Goal: Task Accomplishment & Management: Manage account settings

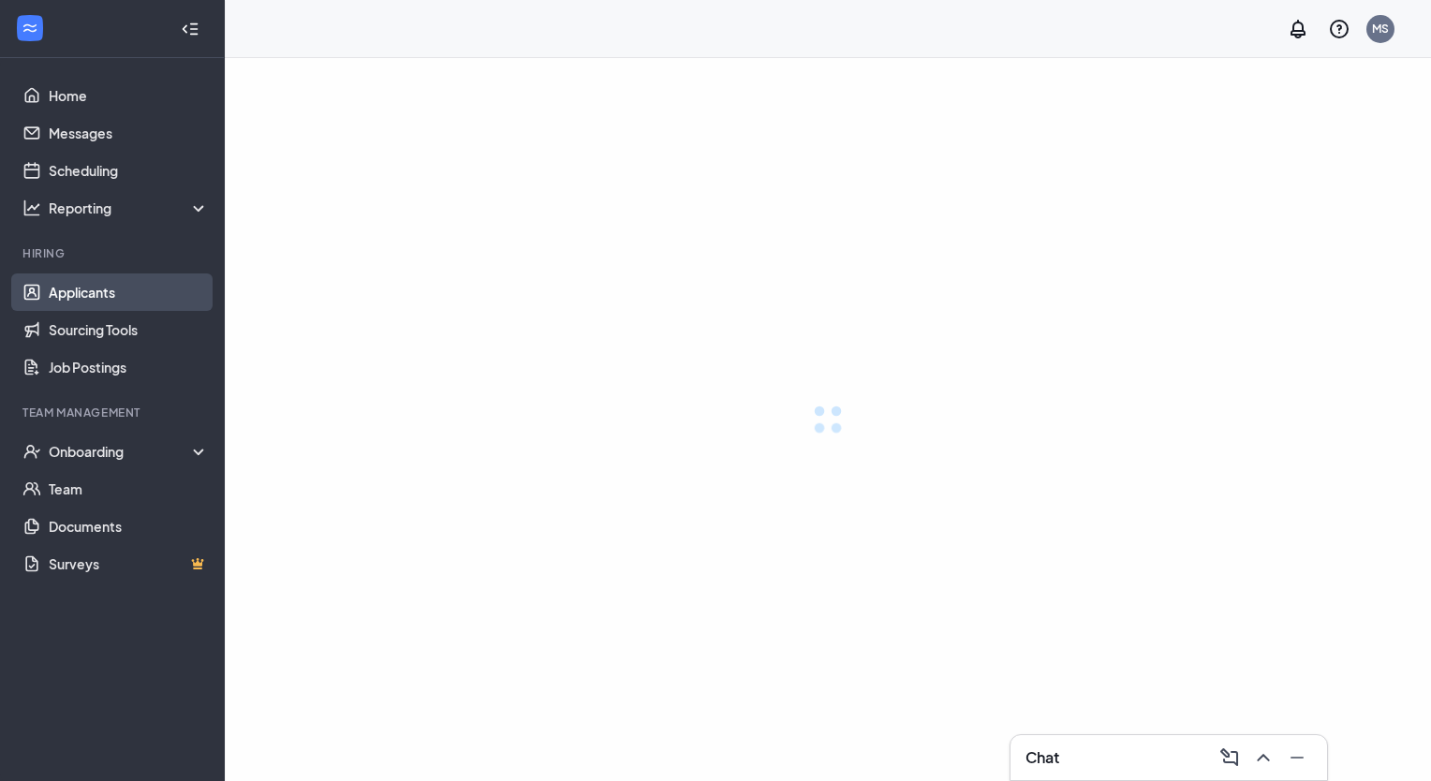
click at [119, 289] on link "Applicants" at bounding box center [129, 291] width 160 height 37
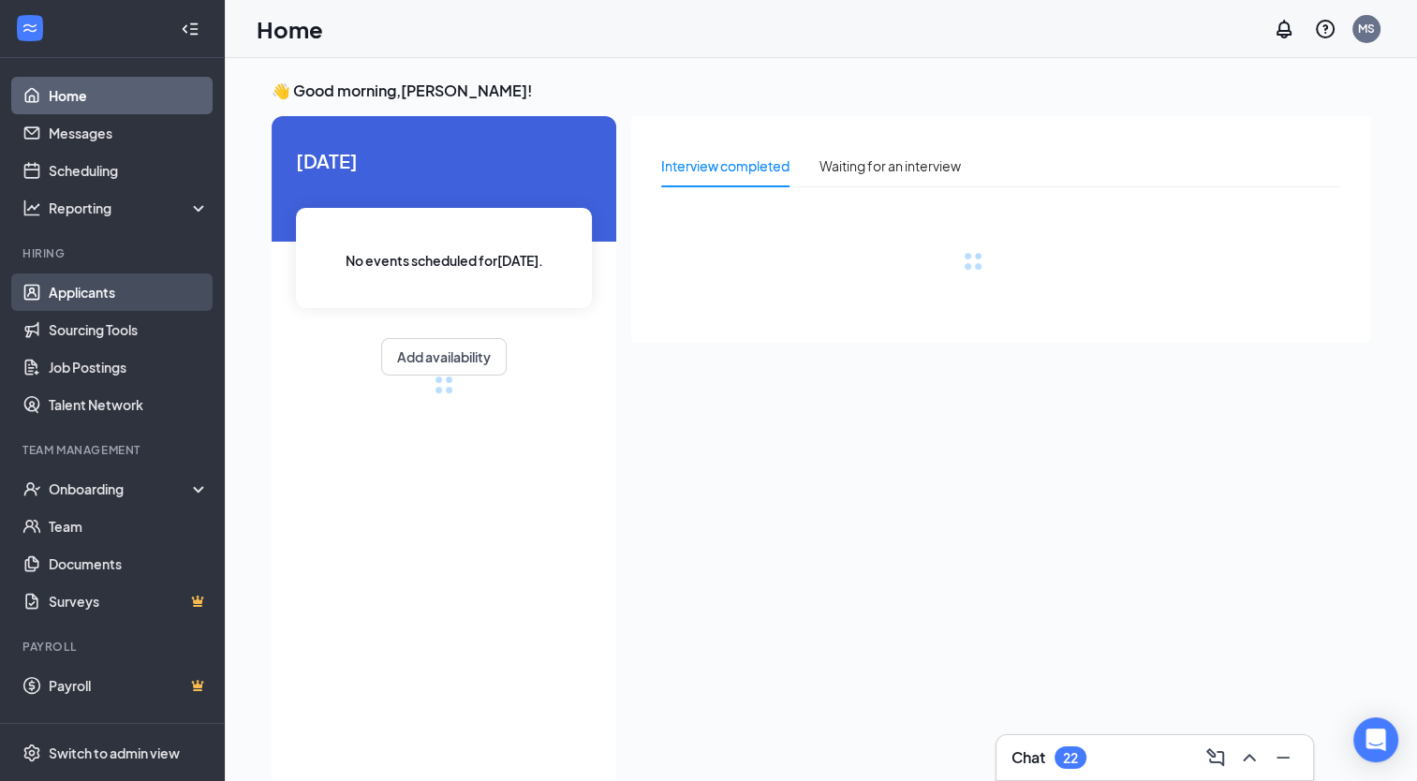
click at [140, 288] on link "Applicants" at bounding box center [129, 291] width 160 height 37
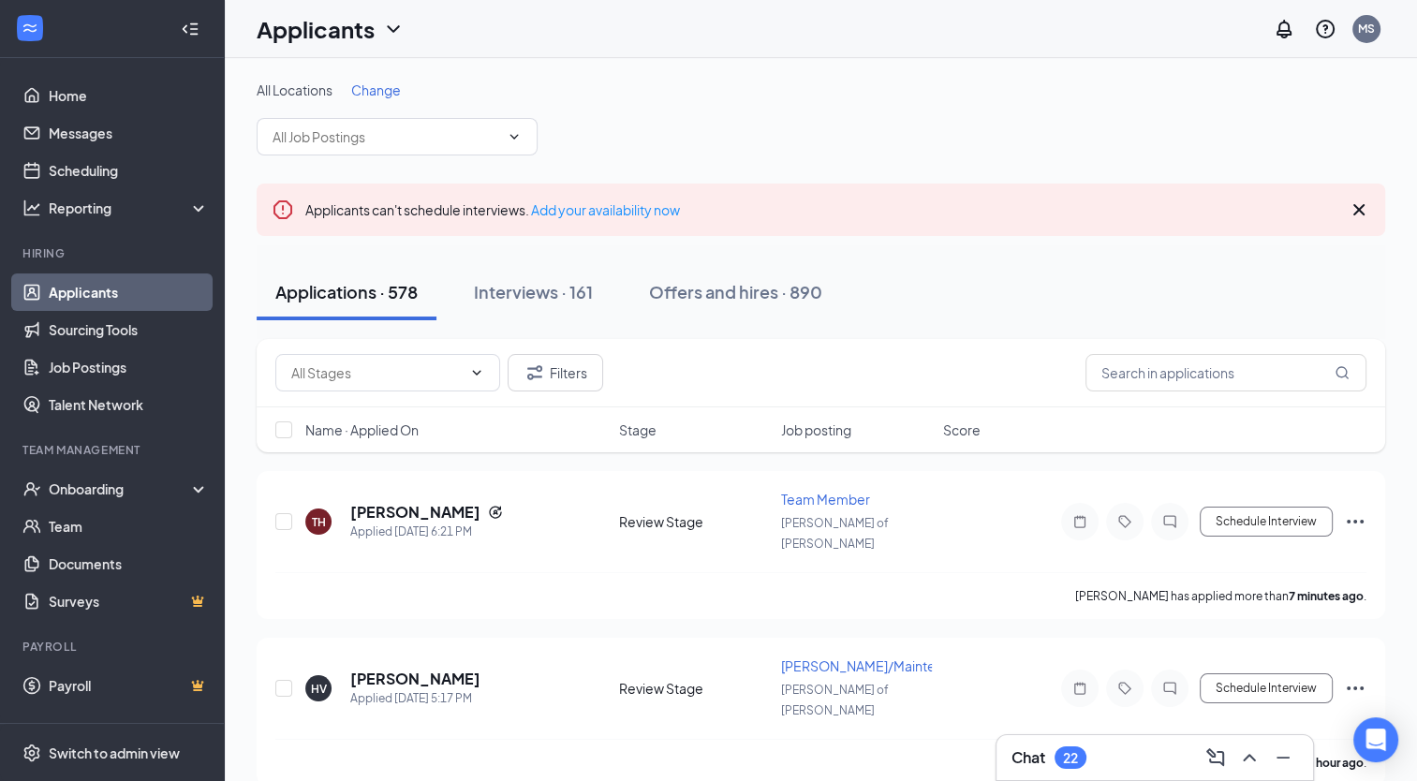
click at [399, 88] on span "Change" at bounding box center [376, 89] width 50 height 17
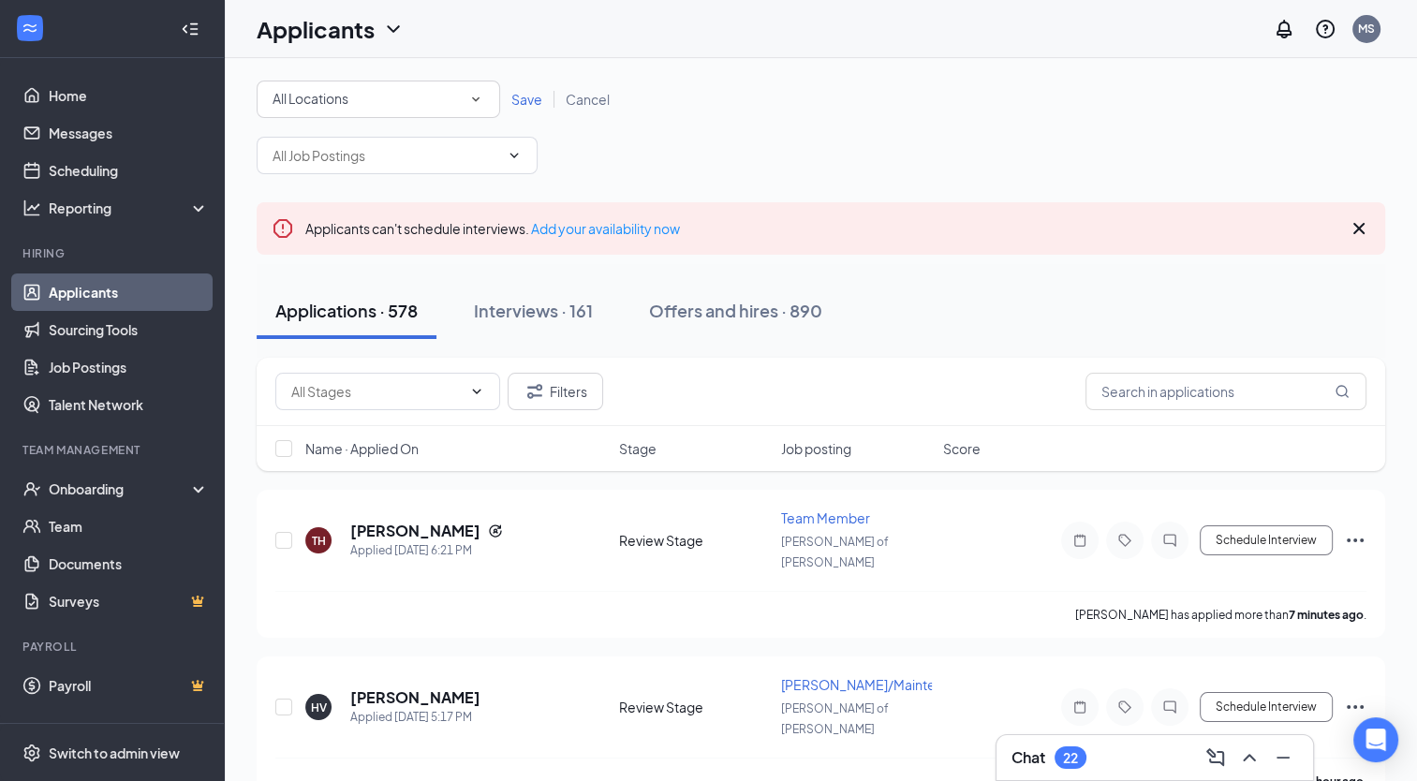
click at [401, 102] on div "All Locations" at bounding box center [379, 99] width 212 height 22
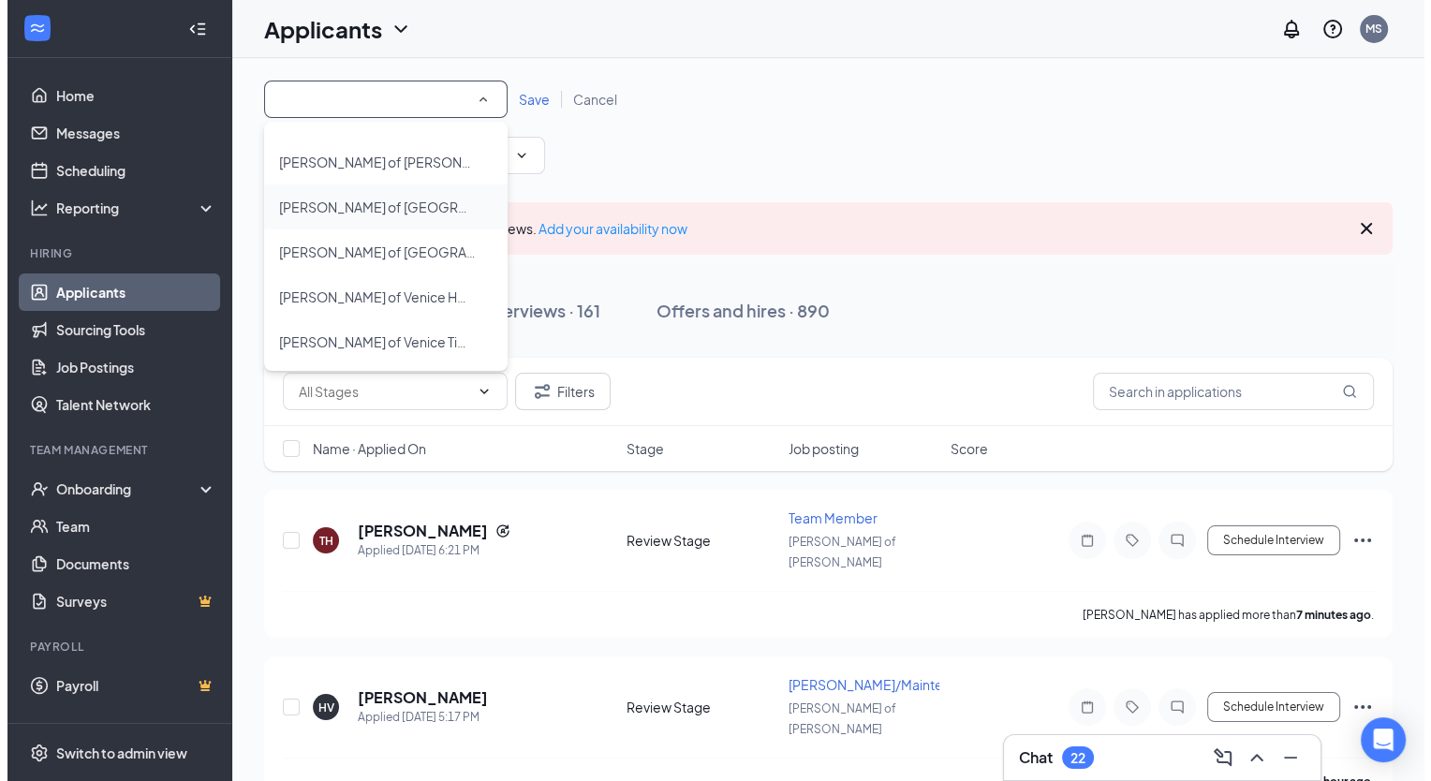
scroll to position [22, 0]
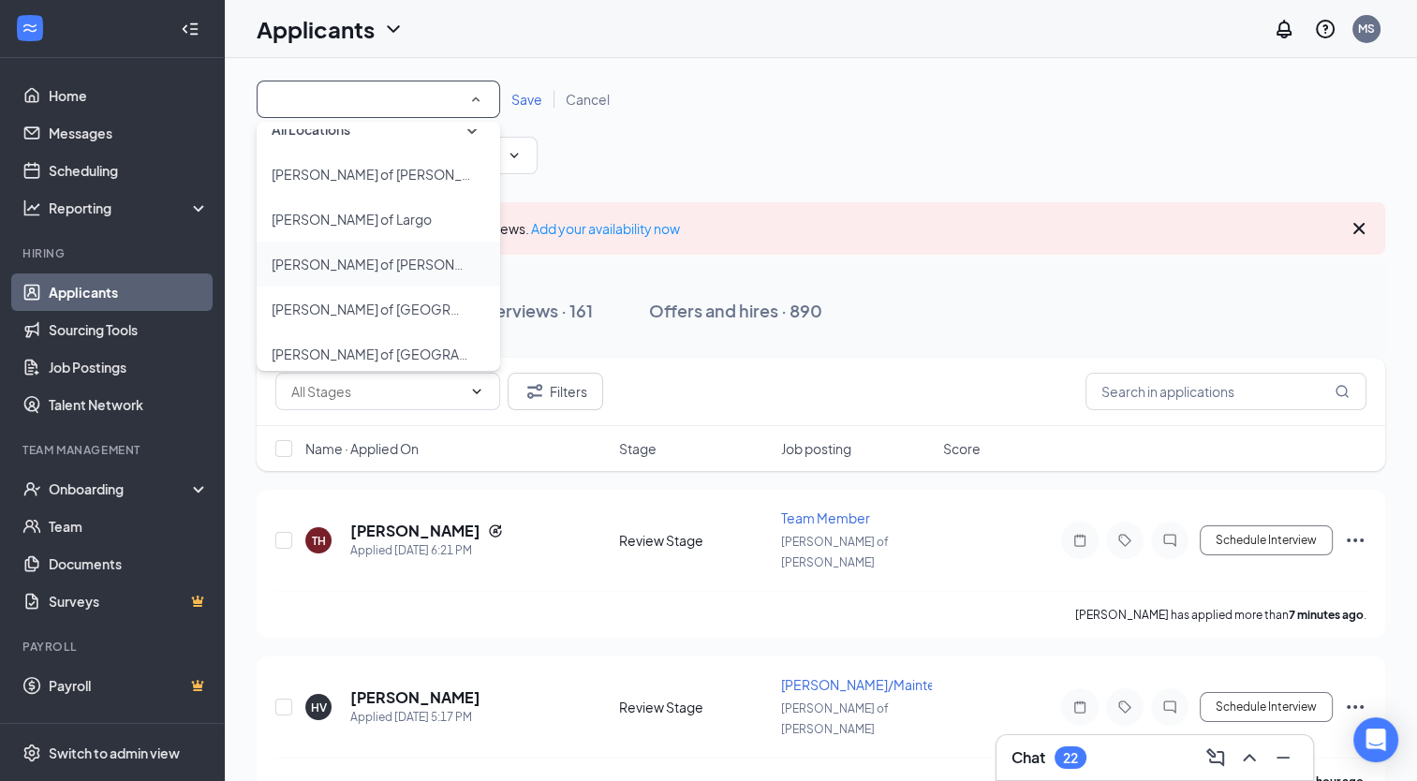
click at [371, 272] on span "[PERSON_NAME] of [PERSON_NAME]" at bounding box center [369, 264] width 195 height 22
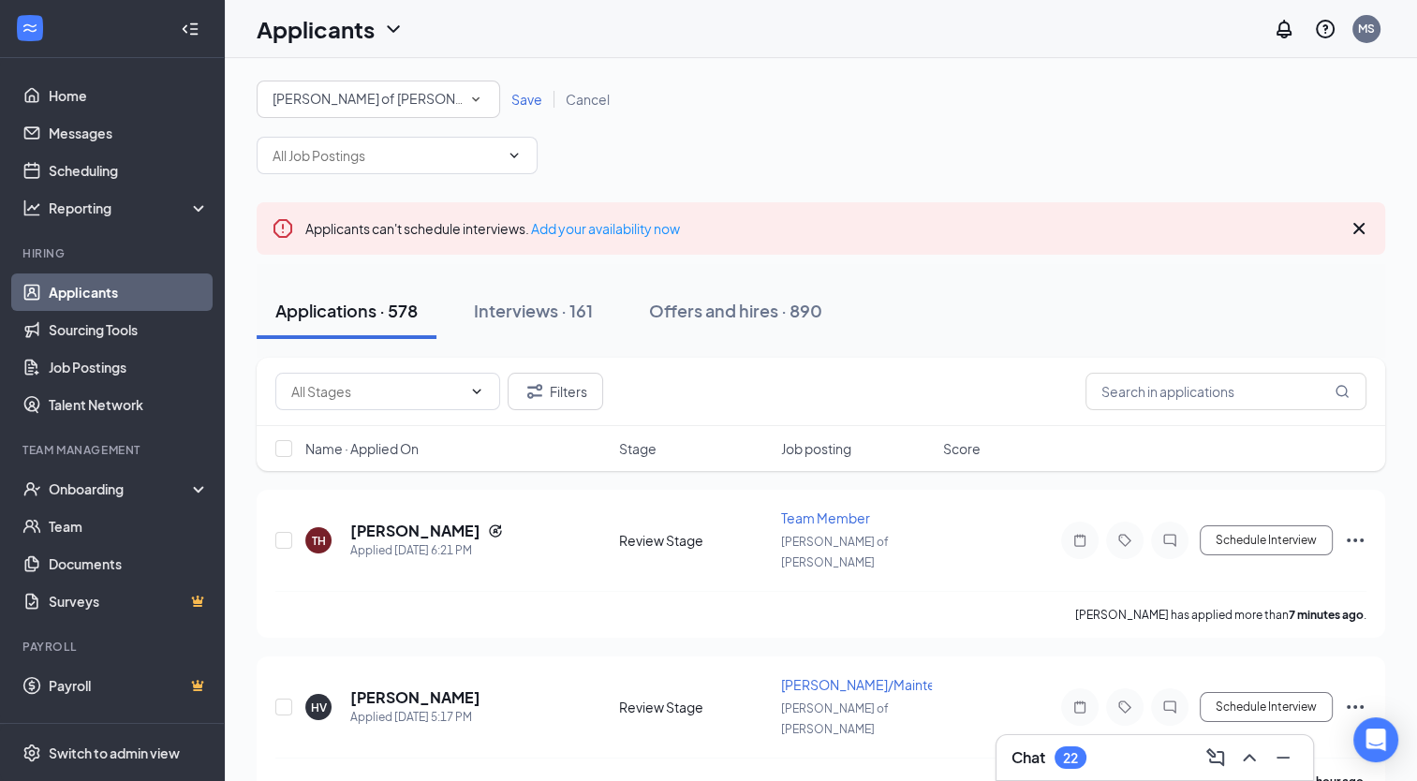
click at [521, 101] on span "Save" at bounding box center [526, 99] width 31 height 17
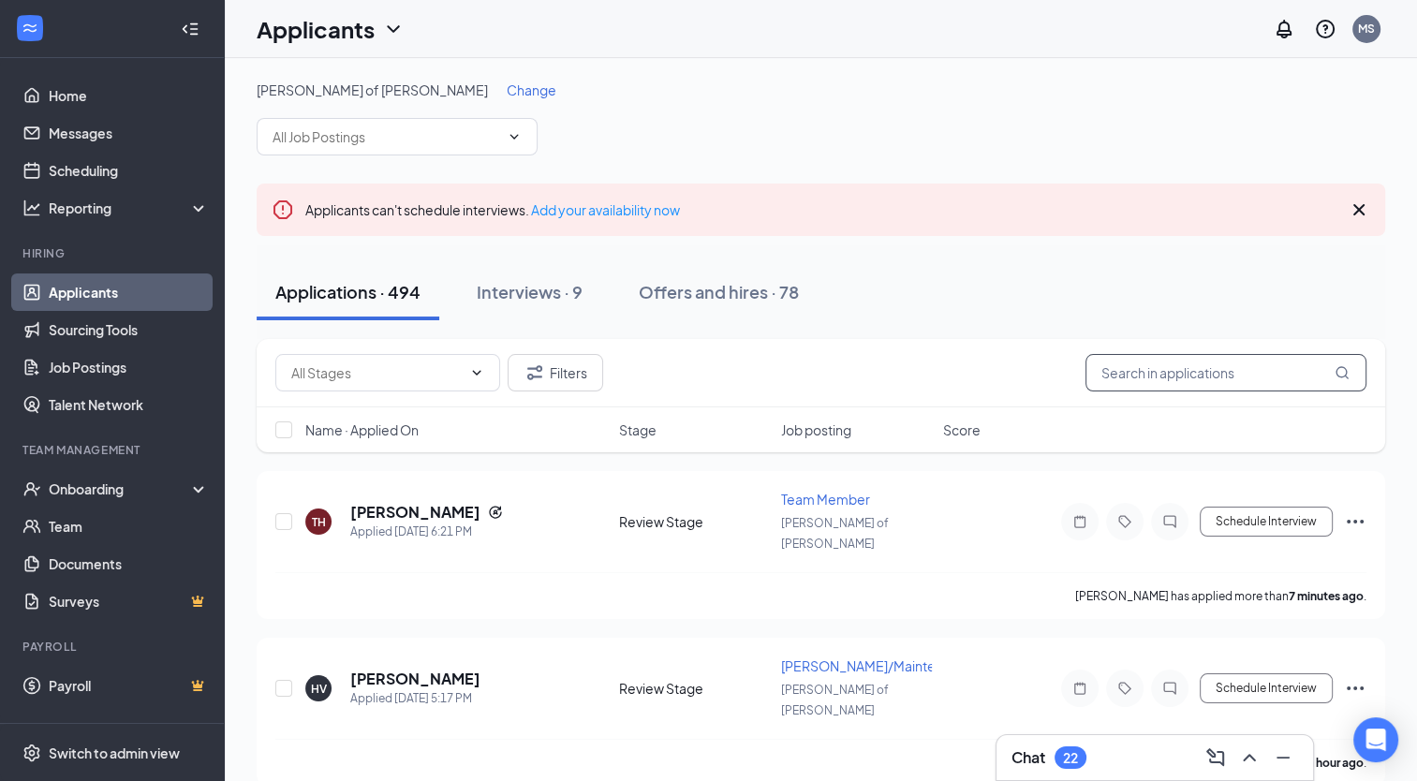
click at [1176, 361] on input "text" at bounding box center [1226, 372] width 281 height 37
type input "kelyn"
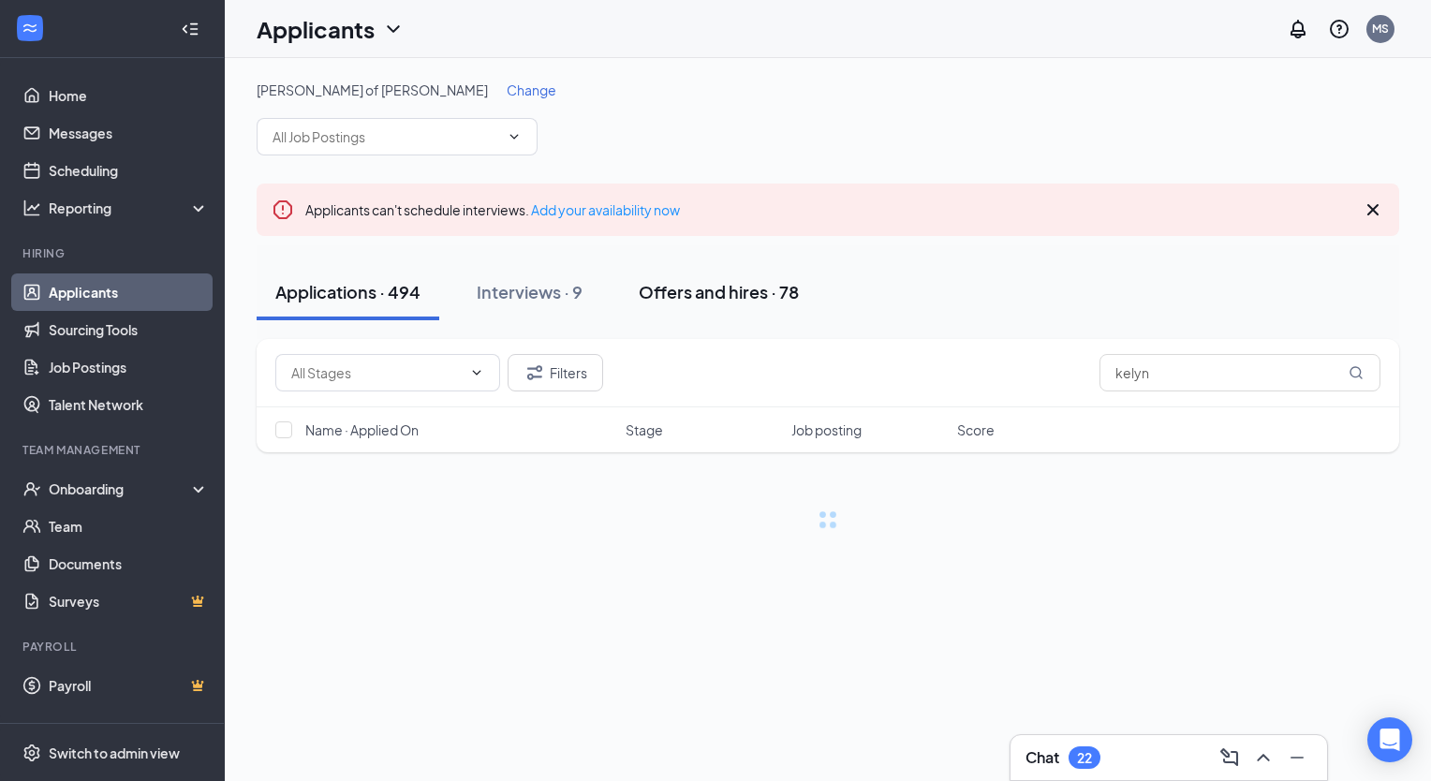
click at [676, 302] on button "Offers and hires · 78" at bounding box center [719, 292] width 198 height 56
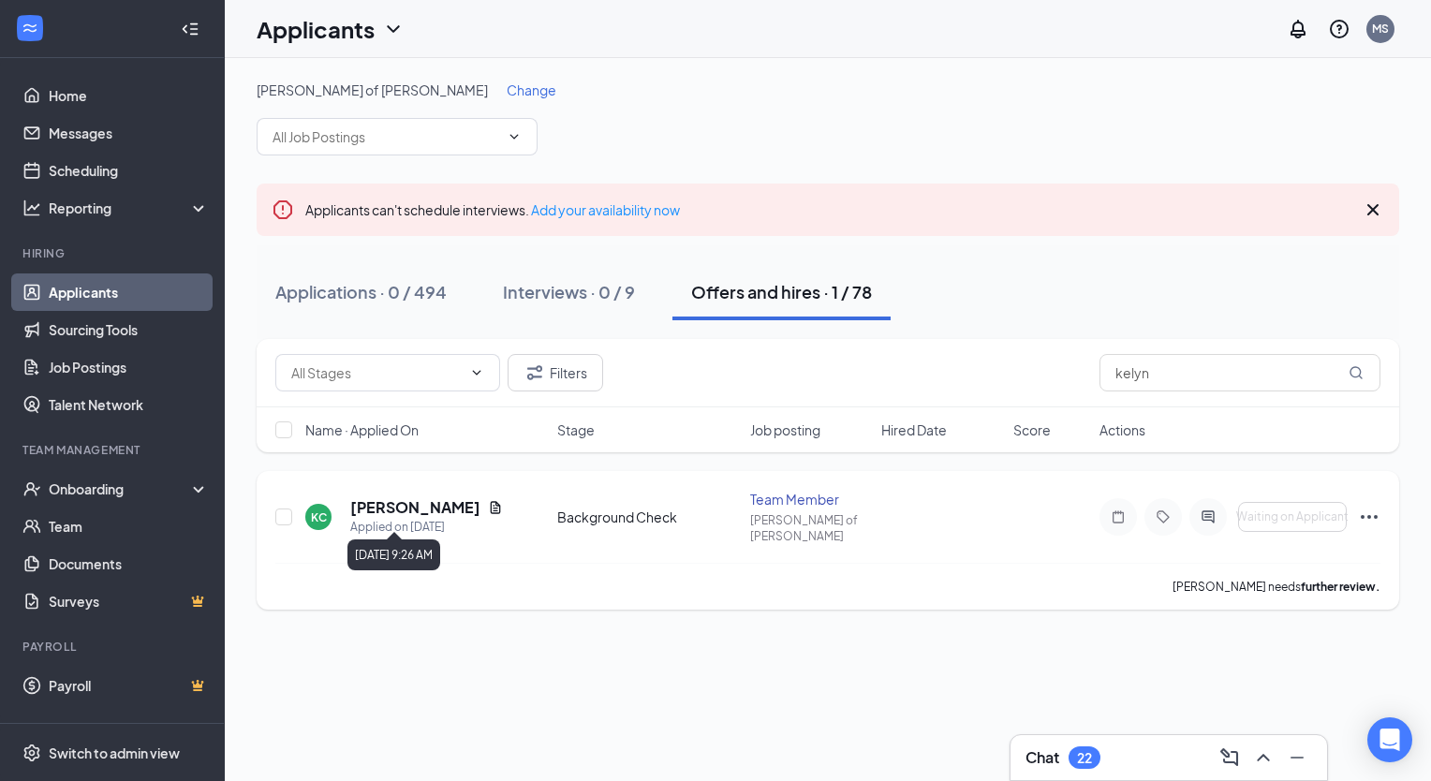
click at [413, 518] on div "Applied on Jul 29" at bounding box center [426, 527] width 153 height 19
click at [414, 500] on h5 "[PERSON_NAME]" at bounding box center [415, 507] width 130 height 21
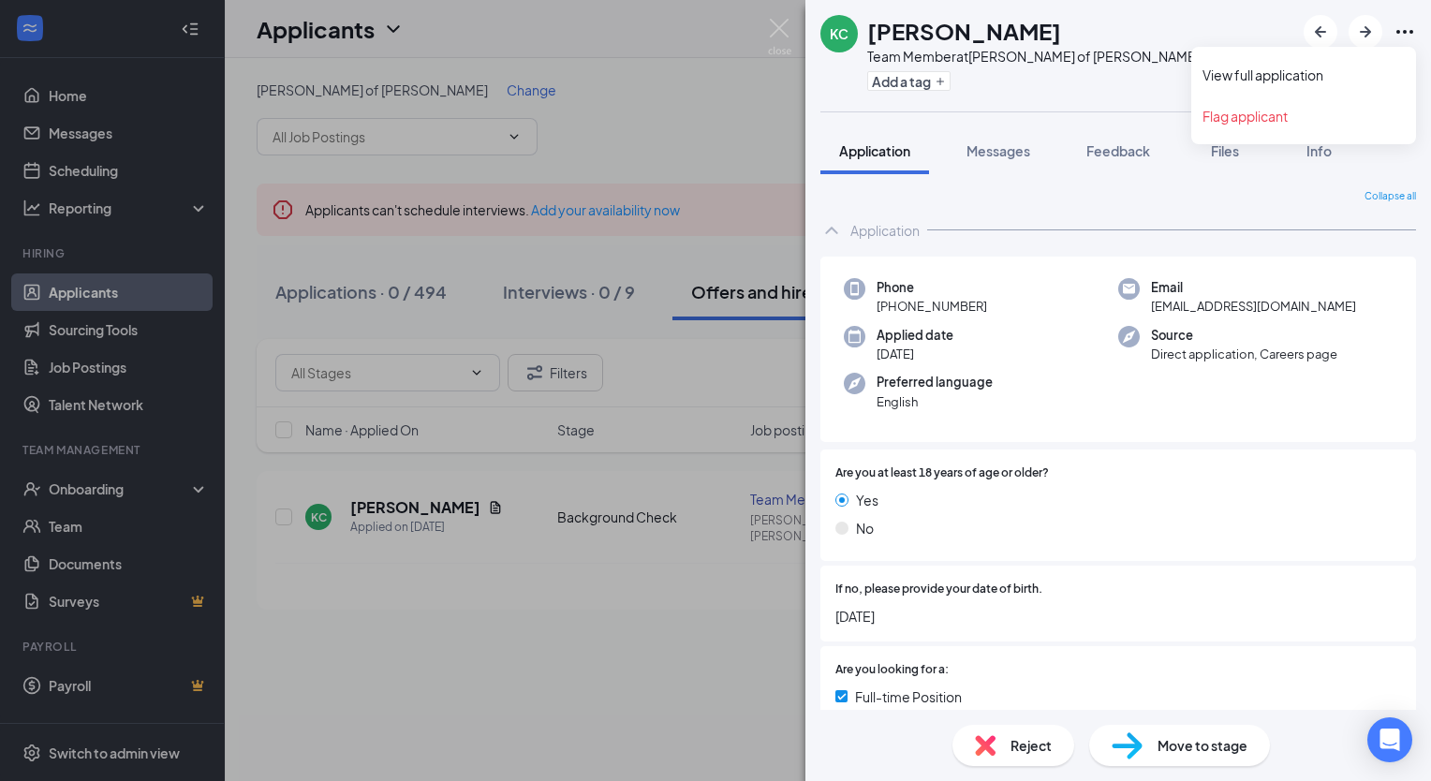
click at [1409, 28] on icon "Ellipses" at bounding box center [1405, 32] width 22 height 22
click at [1367, 66] on link "View full application" at bounding box center [1304, 75] width 202 height 19
click at [791, 90] on div "KC Kelyn Chisum Team Member at Culver's of Ruskin Add a tag Application Message…" at bounding box center [715, 390] width 1431 height 781
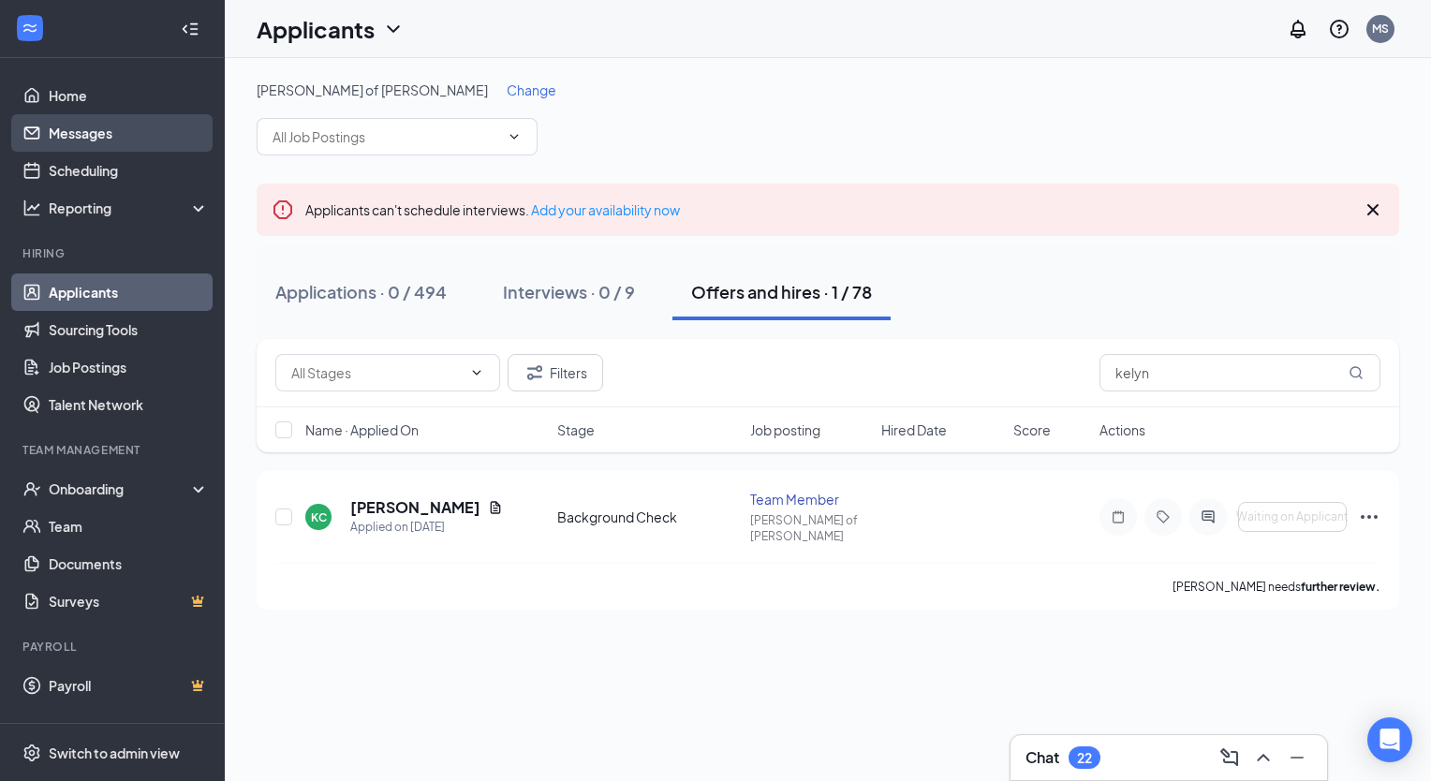
click at [101, 140] on link "Messages" at bounding box center [129, 132] width 160 height 37
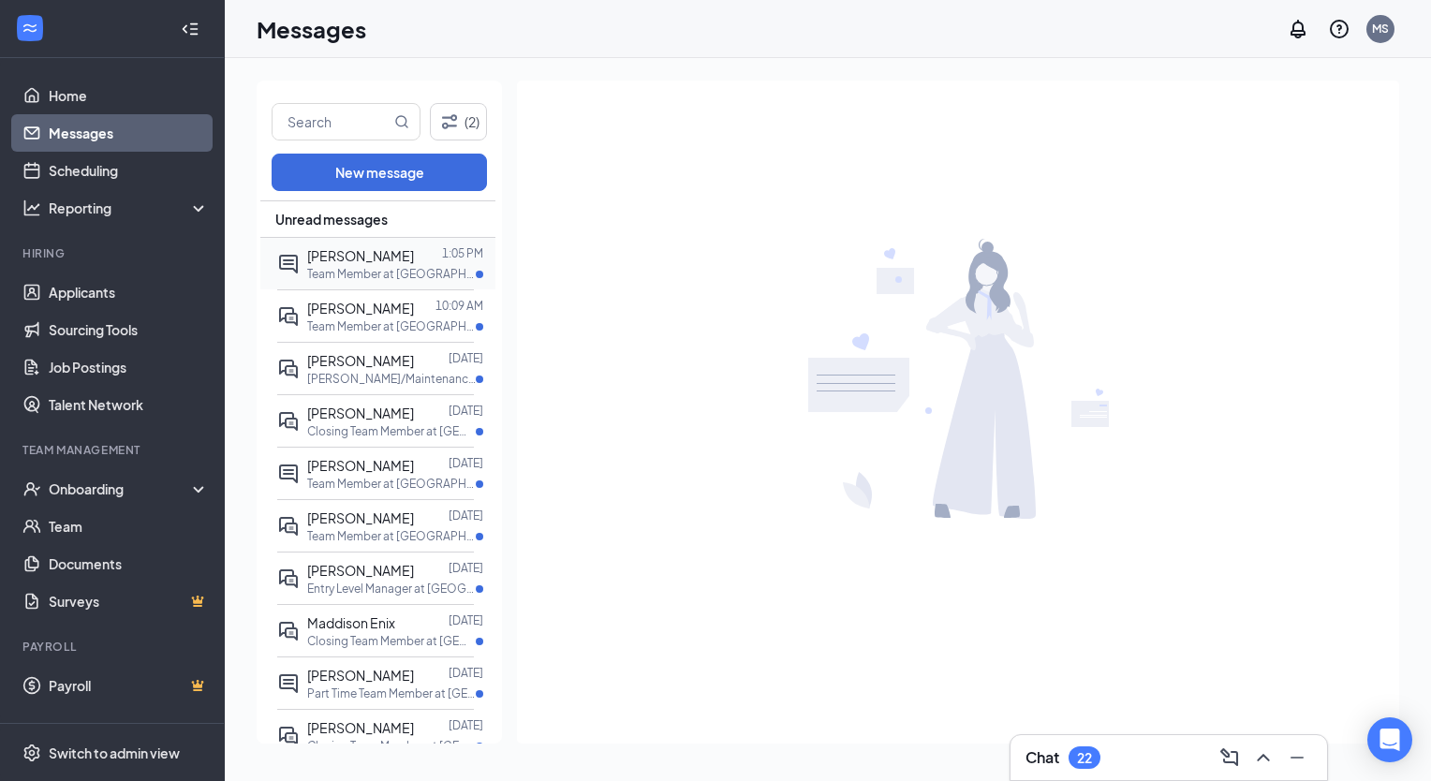
click at [385, 269] on p "Team Member at Culver's of Ruskin" at bounding box center [391, 274] width 169 height 16
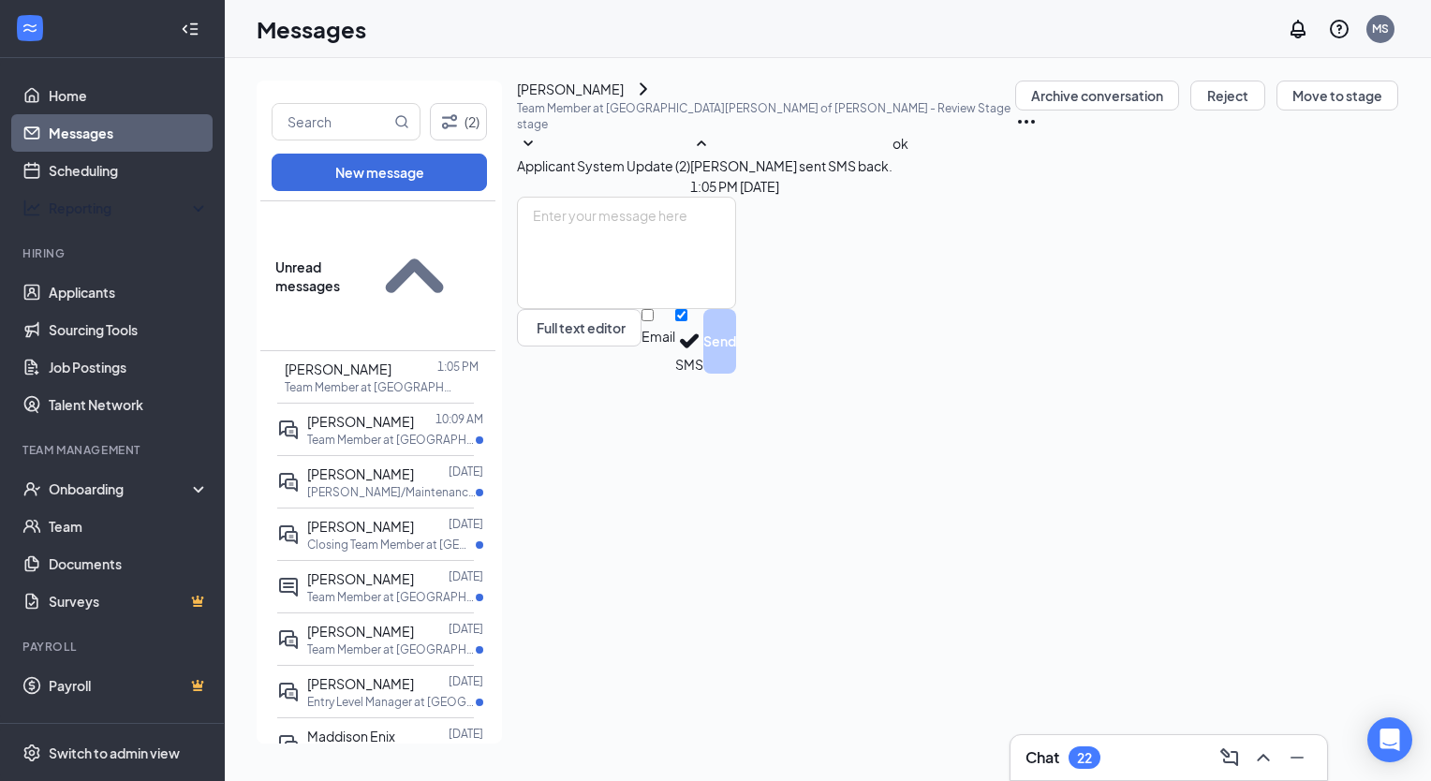
click at [140, 76] on ul "Home Messages Scheduling Reporting Hiring Applicants Sourcing Tools Job Posting…" at bounding box center [112, 390] width 224 height 665
click at [117, 95] on link "Home" at bounding box center [129, 95] width 160 height 37
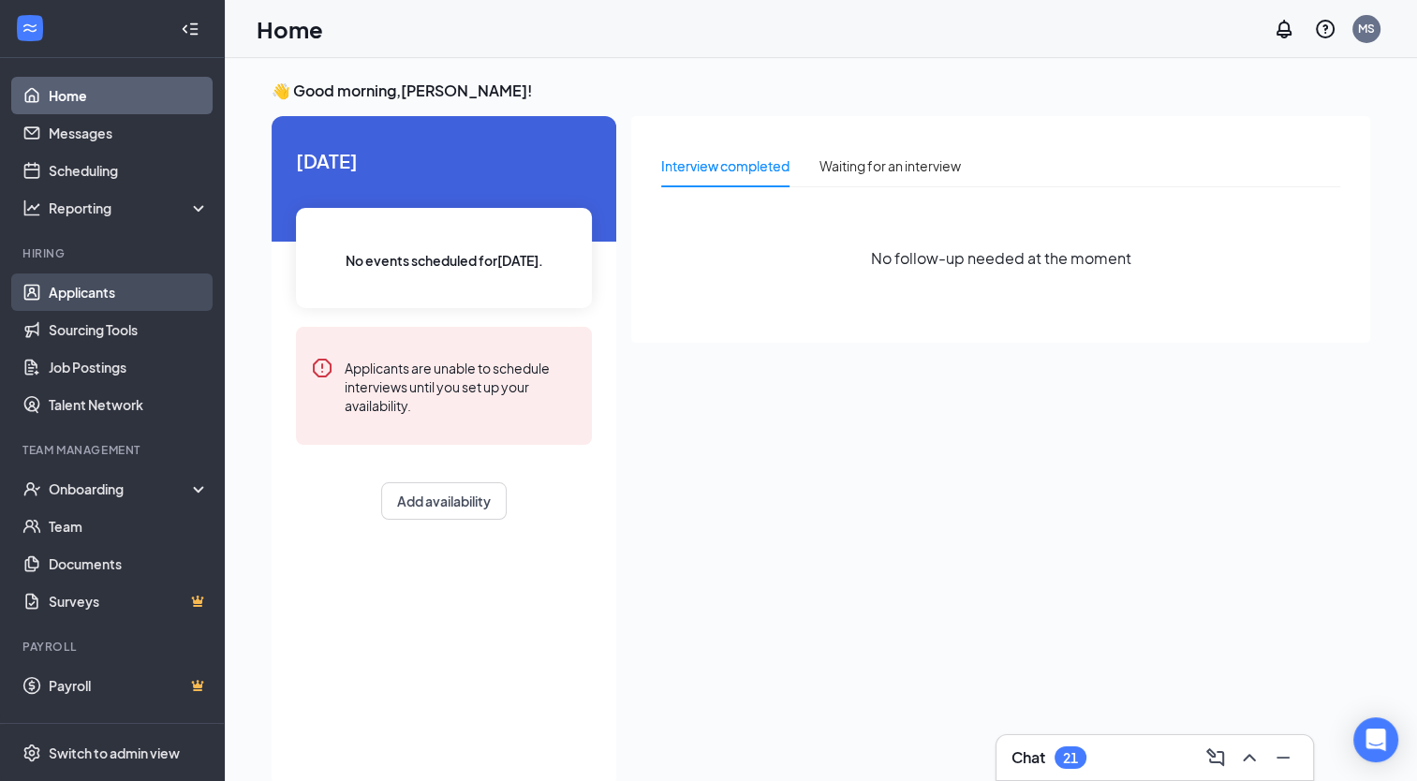
click at [140, 298] on link "Applicants" at bounding box center [129, 291] width 160 height 37
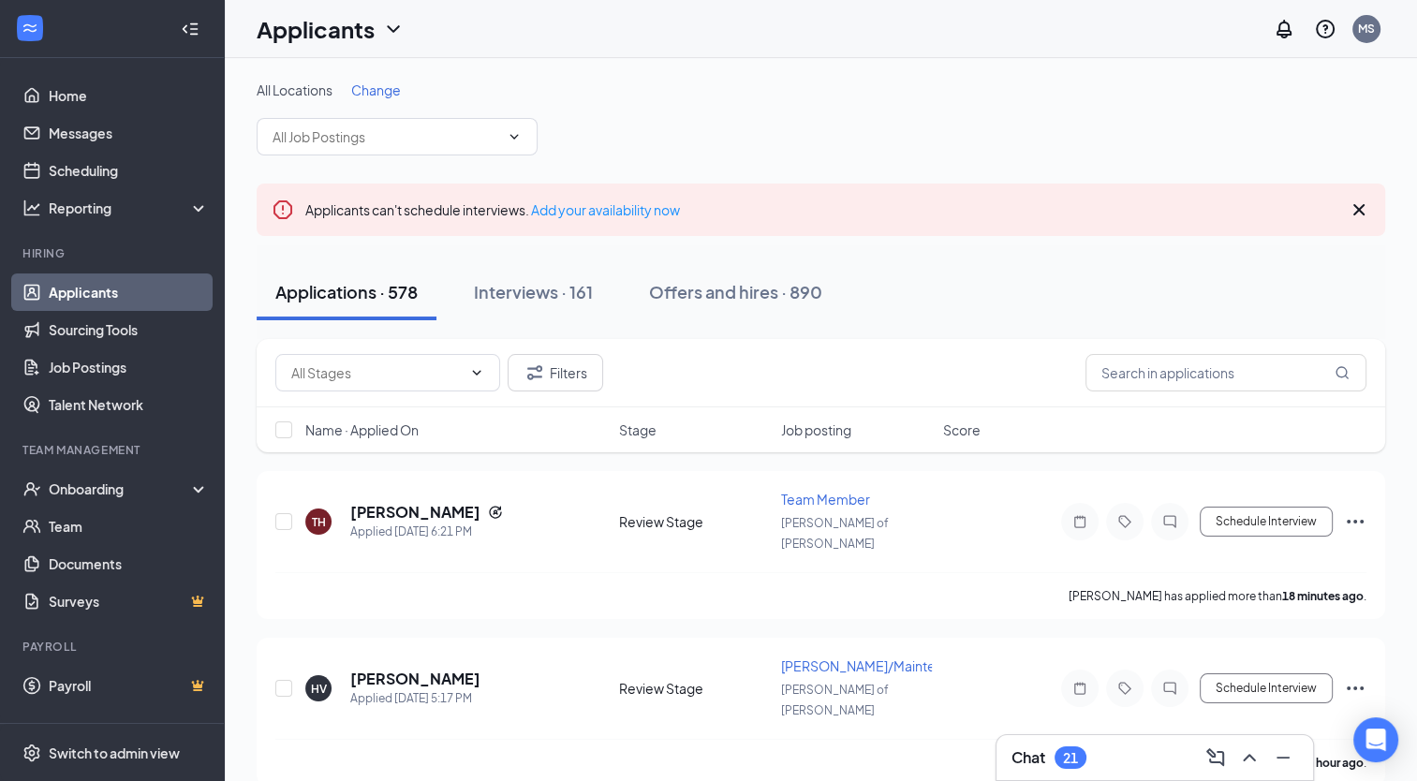
click at [723, 347] on div "Filters" at bounding box center [821, 373] width 1129 height 68
click at [734, 320] on div "Applications · 578 Interviews · 161 Offers and hires · 890" at bounding box center [821, 292] width 1129 height 94
click at [740, 300] on div "Offers and hires · 890" at bounding box center [735, 291] width 173 height 23
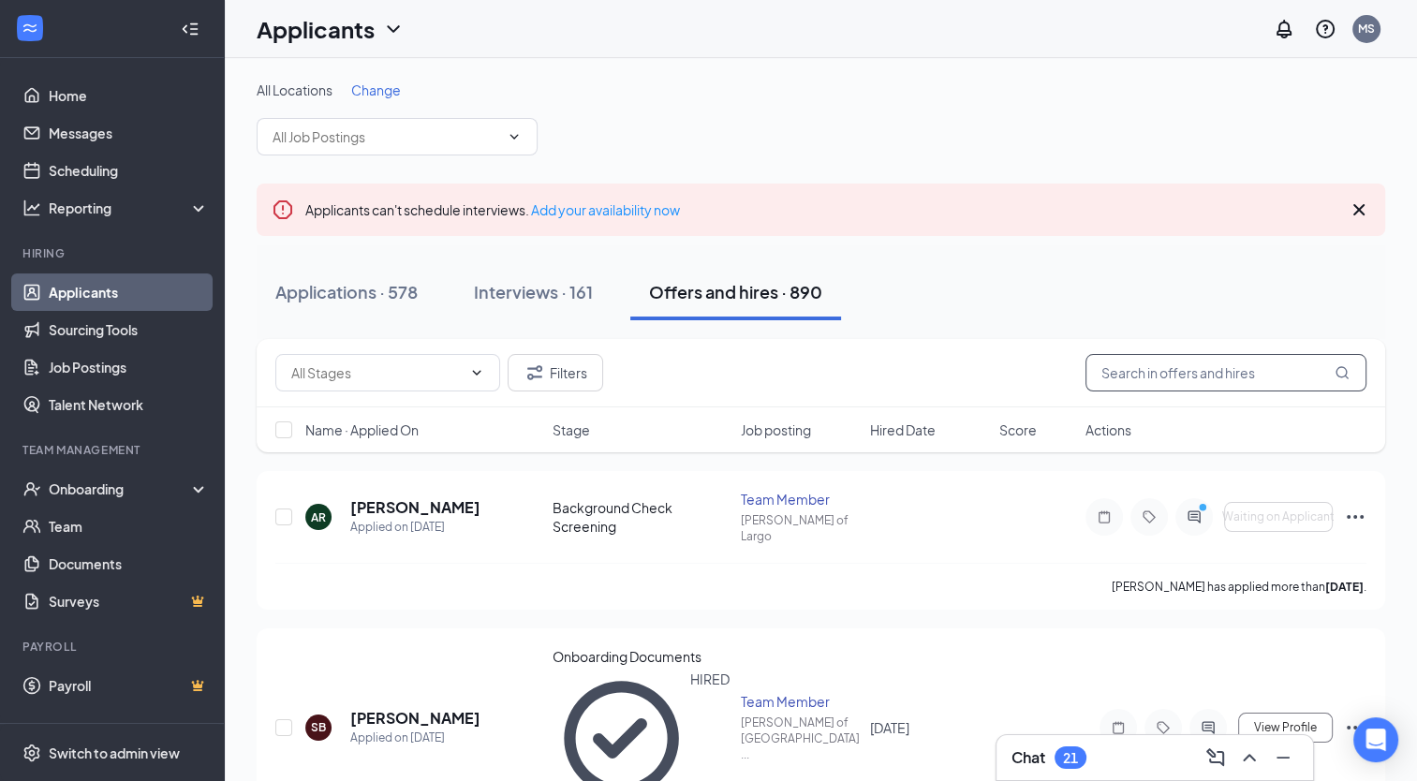
click at [1141, 373] on input "text" at bounding box center [1226, 372] width 281 height 37
type input "l"
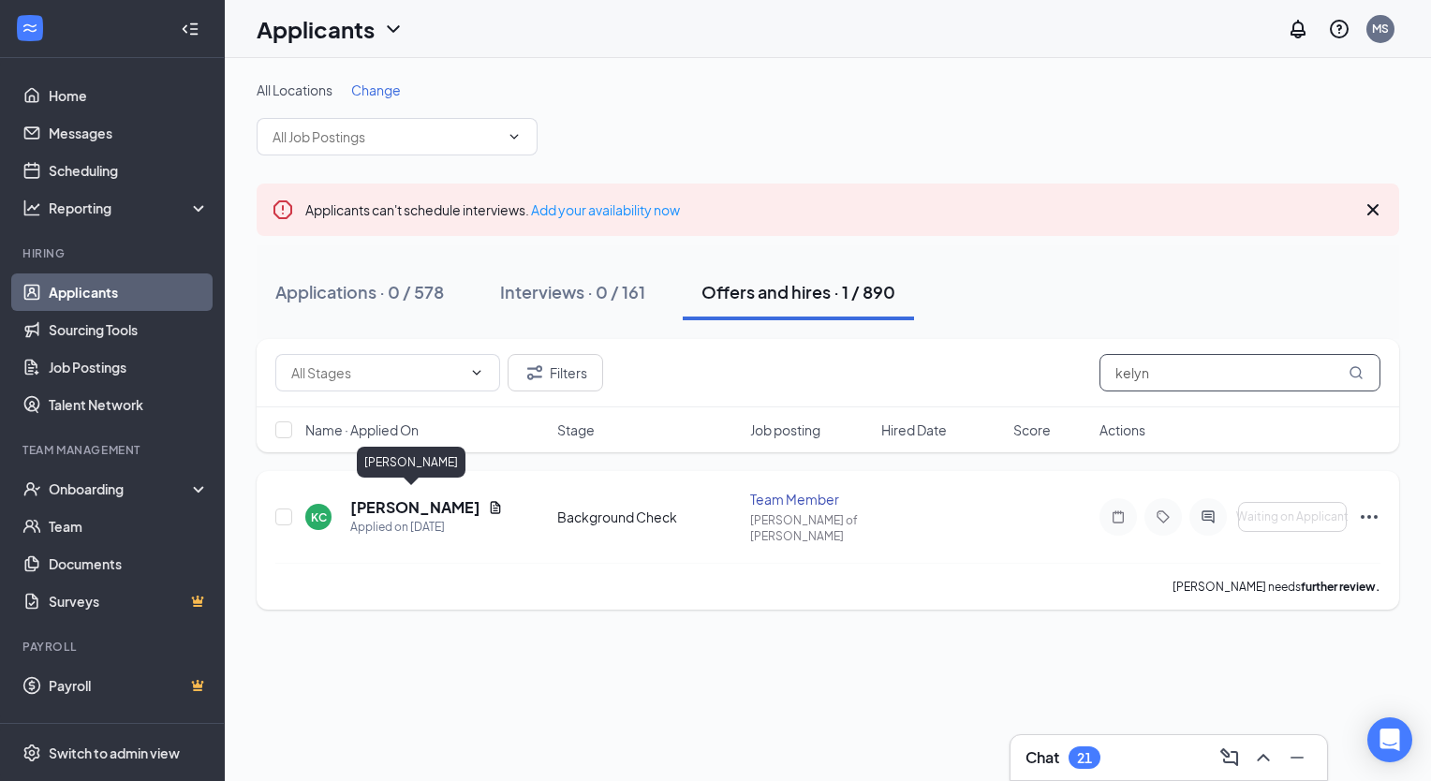
type input "kelyn"
click at [405, 501] on h5 "[PERSON_NAME]" at bounding box center [415, 507] width 130 height 21
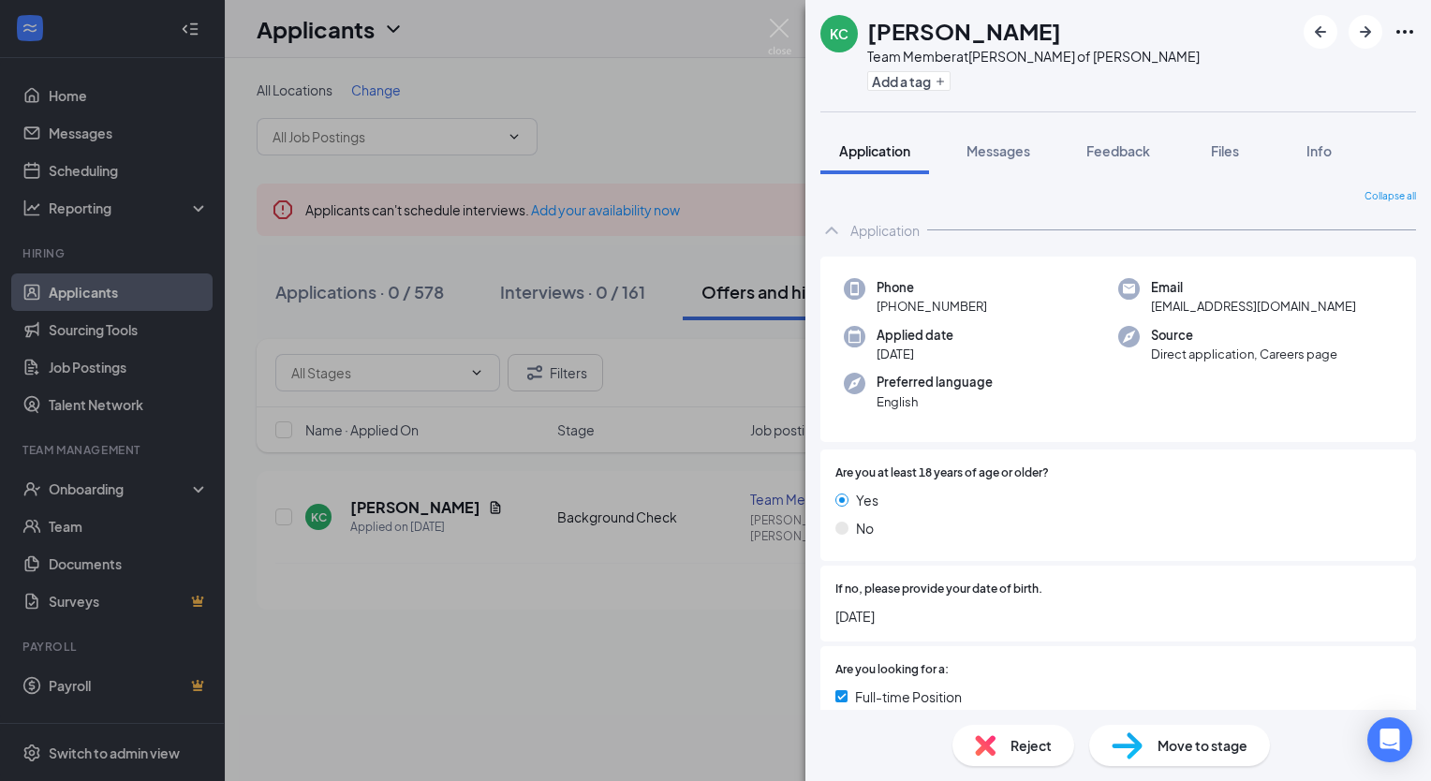
click at [1405, 30] on icon "Ellipses" at bounding box center [1404, 32] width 17 height 4
click at [1334, 71] on link "View full application" at bounding box center [1304, 75] width 202 height 19
click at [776, 26] on img at bounding box center [779, 37] width 23 height 37
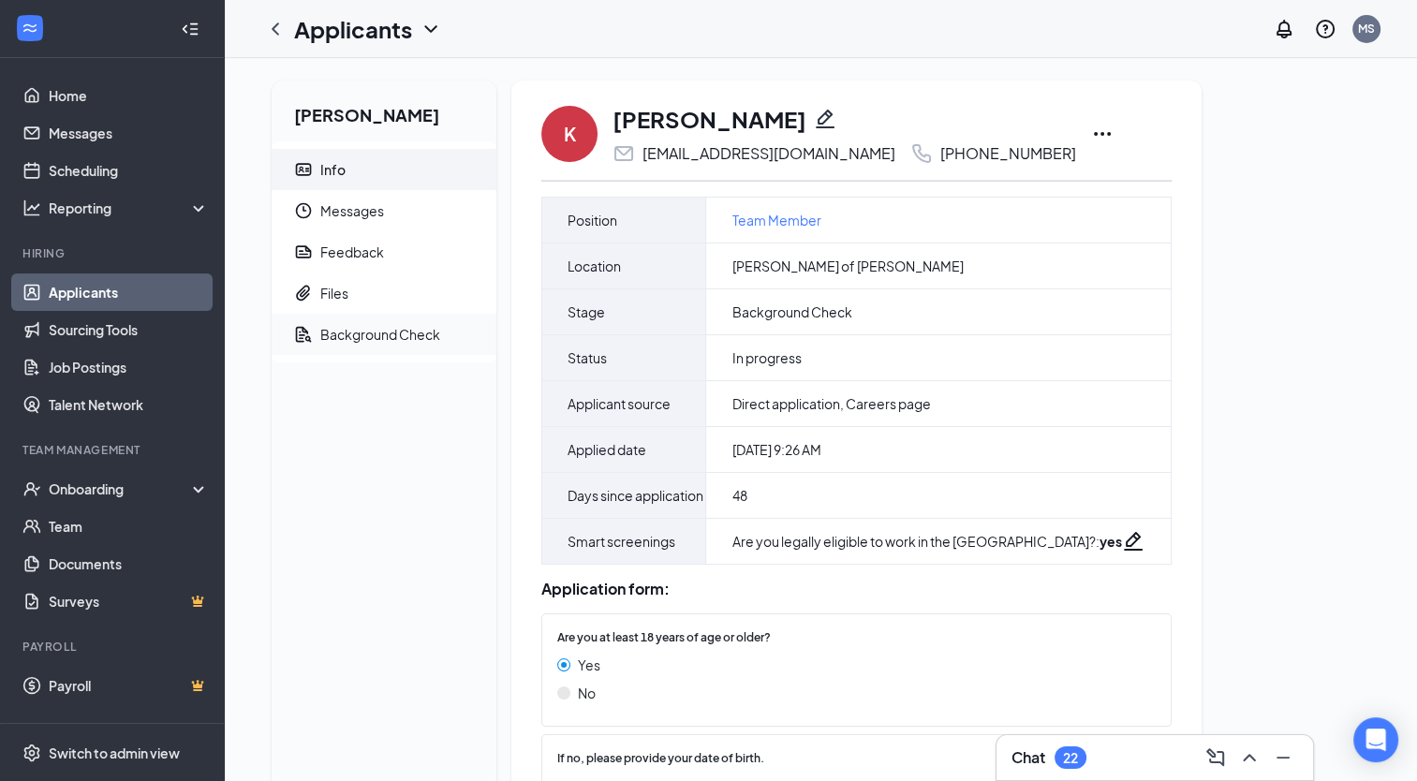
click at [373, 322] on span "Background Check" at bounding box center [400, 334] width 161 height 41
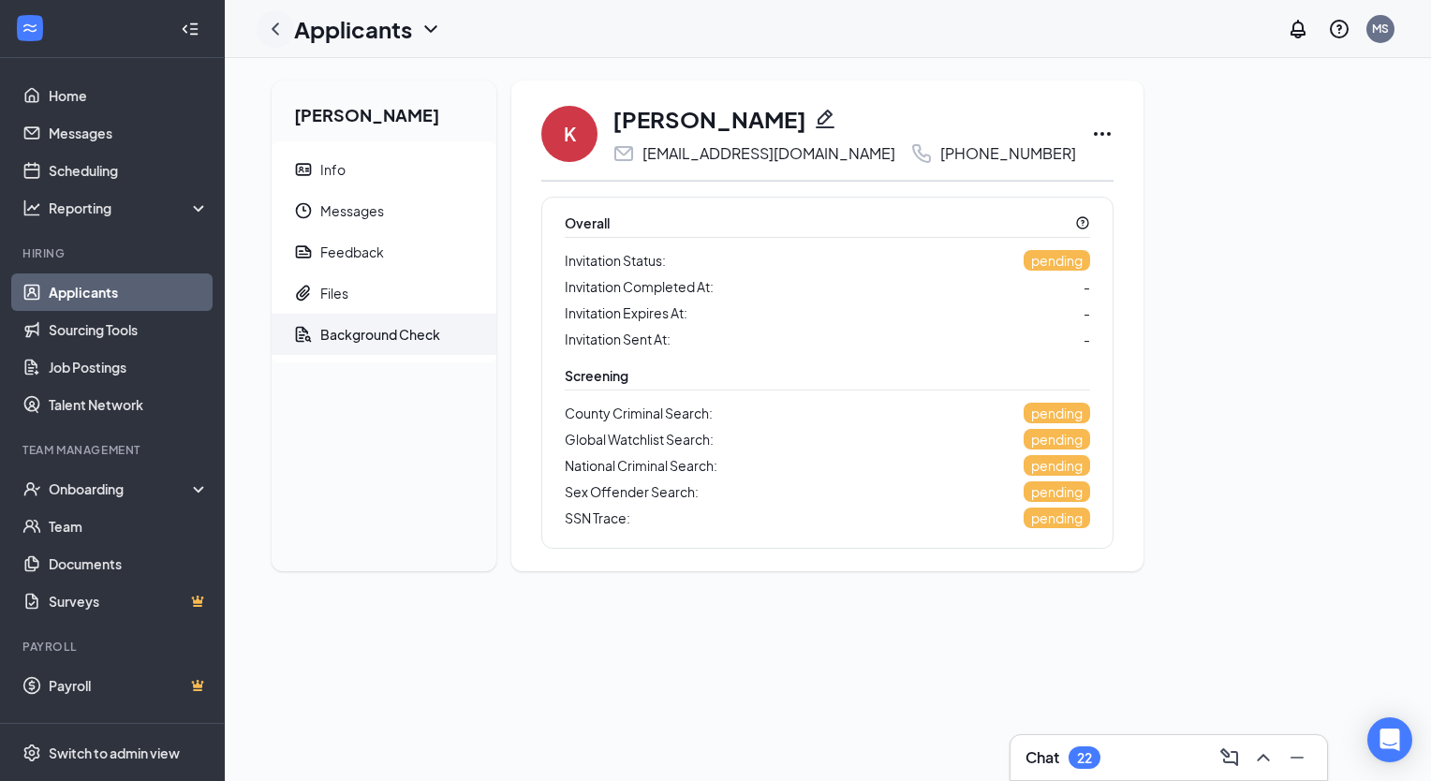
click at [288, 28] on div at bounding box center [275, 28] width 37 height 37
click at [282, 28] on icon "ChevronLeft" at bounding box center [275, 29] width 22 height 22
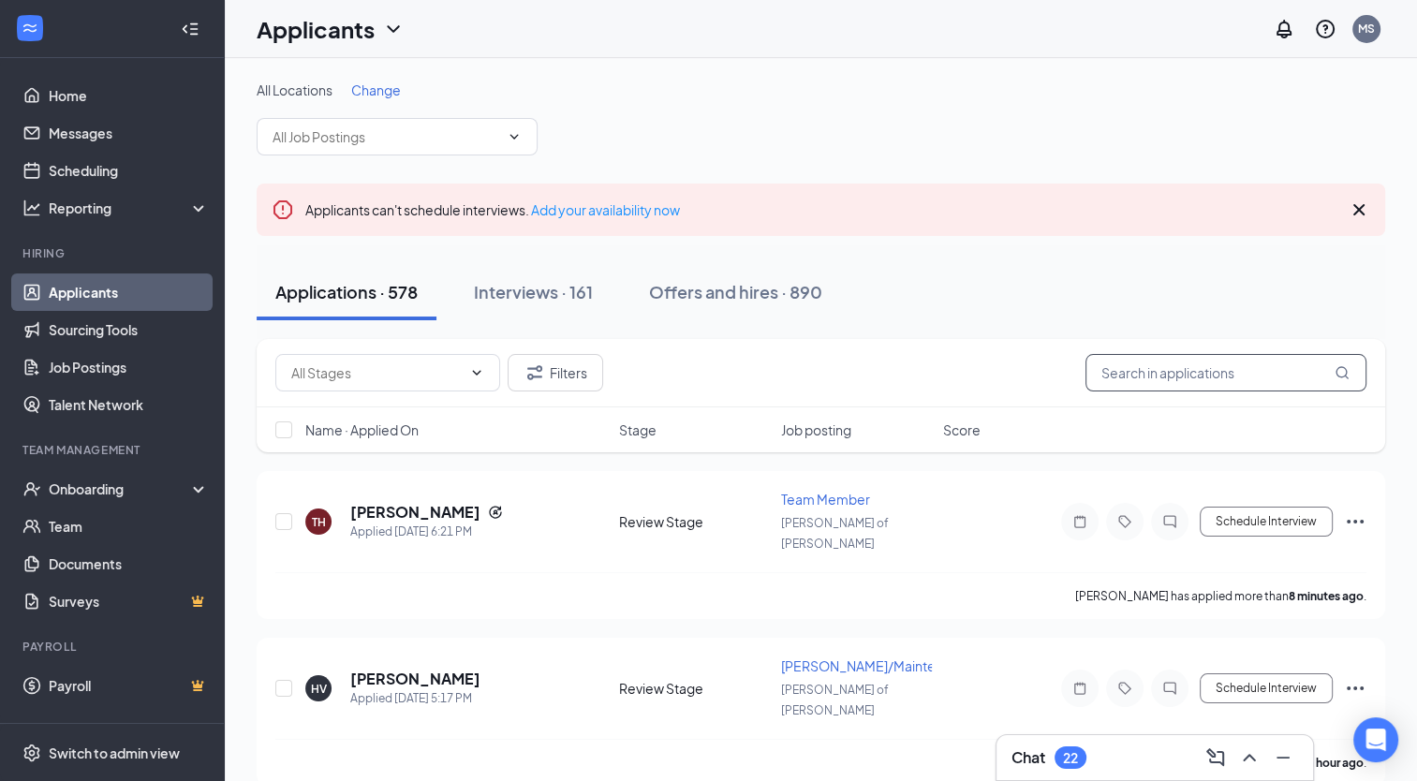
click at [1243, 369] on input "text" at bounding box center [1226, 372] width 281 height 37
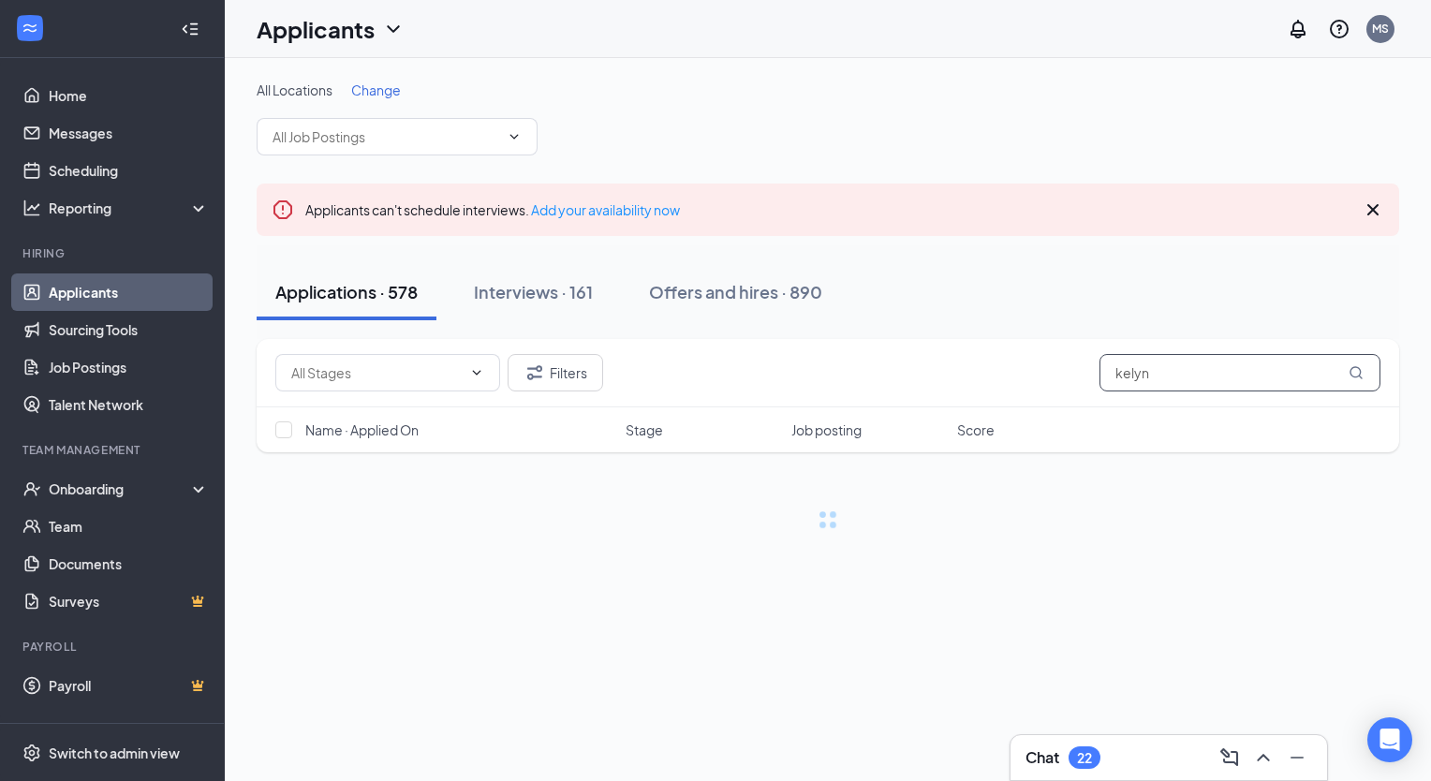
type input "kelyn"
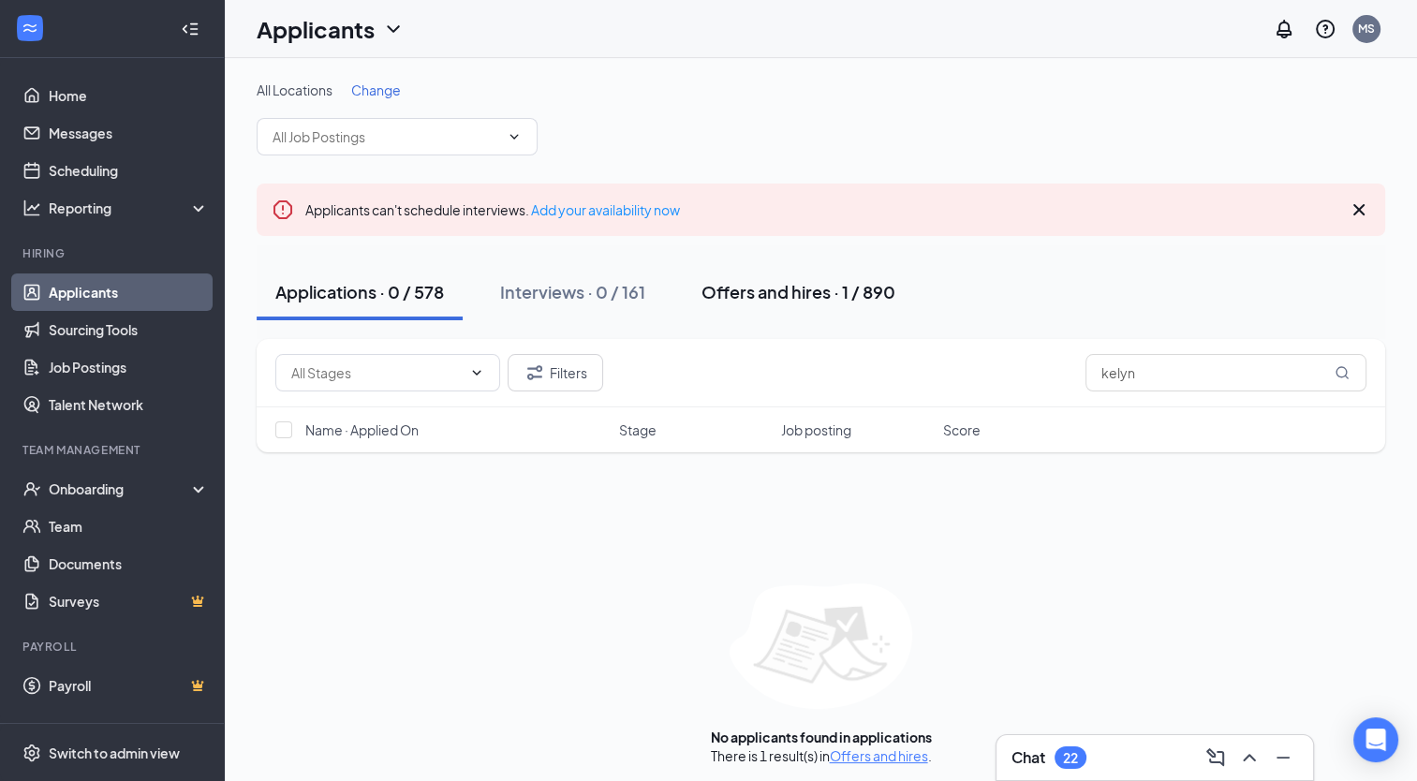
click at [819, 283] on div "Offers and hires · 1 / 890" at bounding box center [799, 291] width 194 height 23
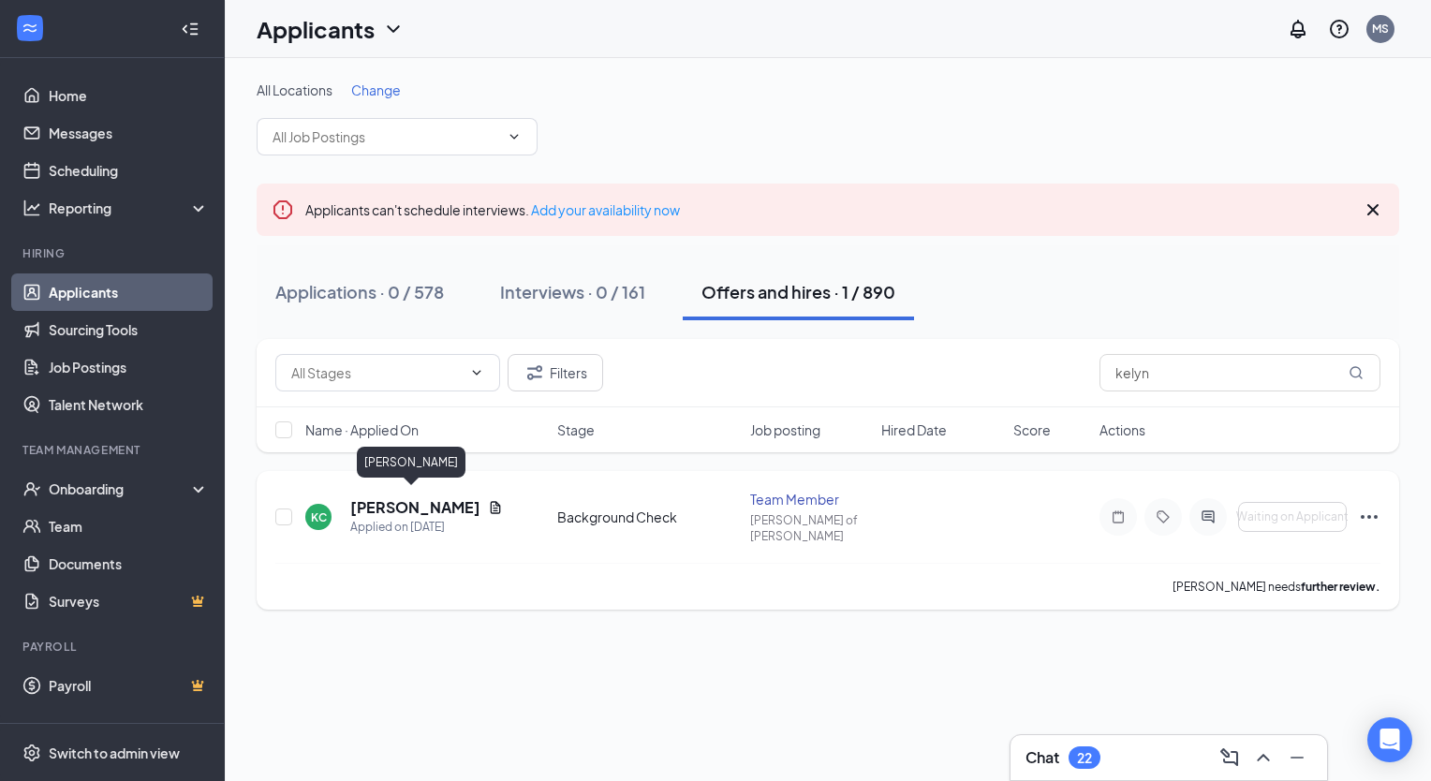
click at [388, 497] on h5 "[PERSON_NAME]" at bounding box center [415, 507] width 130 height 21
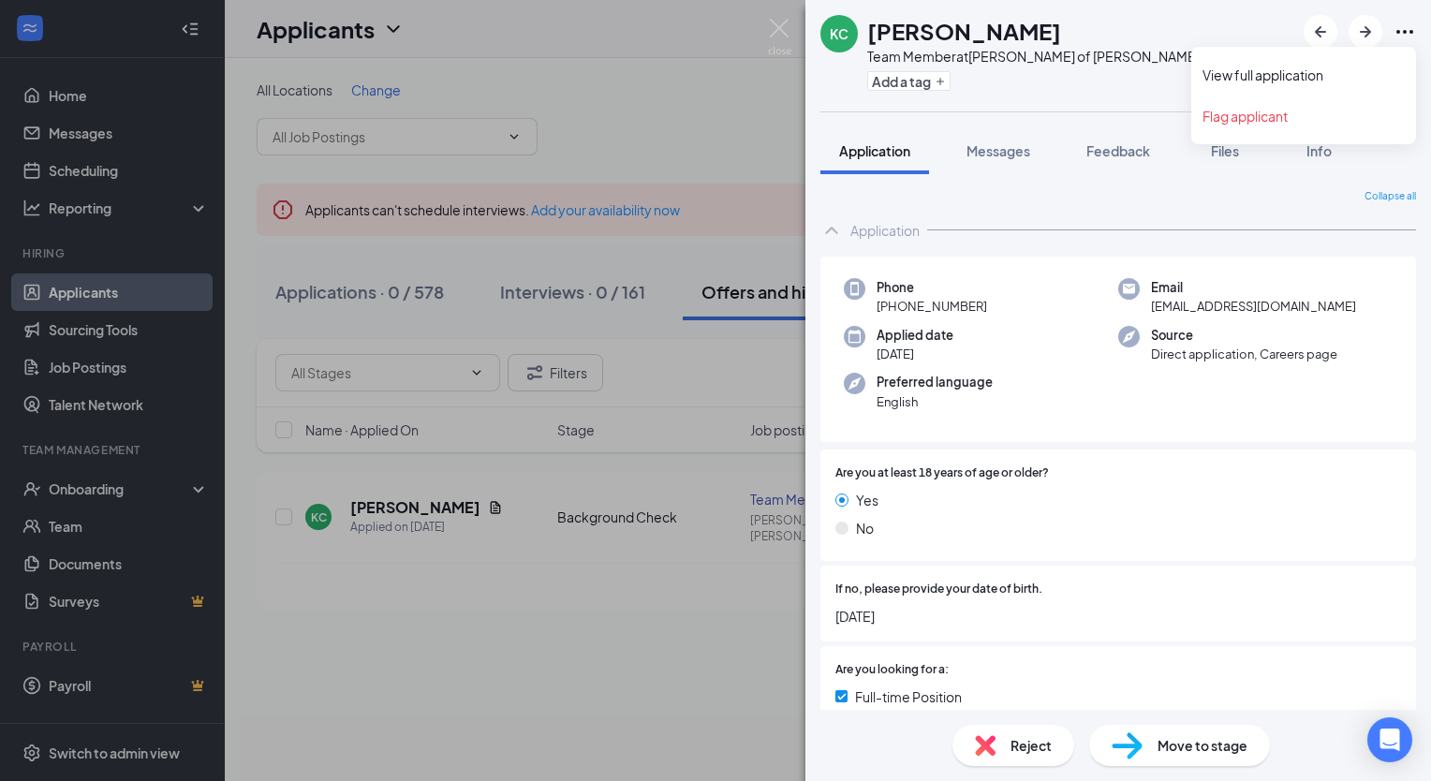
click at [1404, 28] on icon "Ellipses" at bounding box center [1405, 32] width 22 height 22
click at [1350, 66] on link "View full application" at bounding box center [1304, 75] width 202 height 19
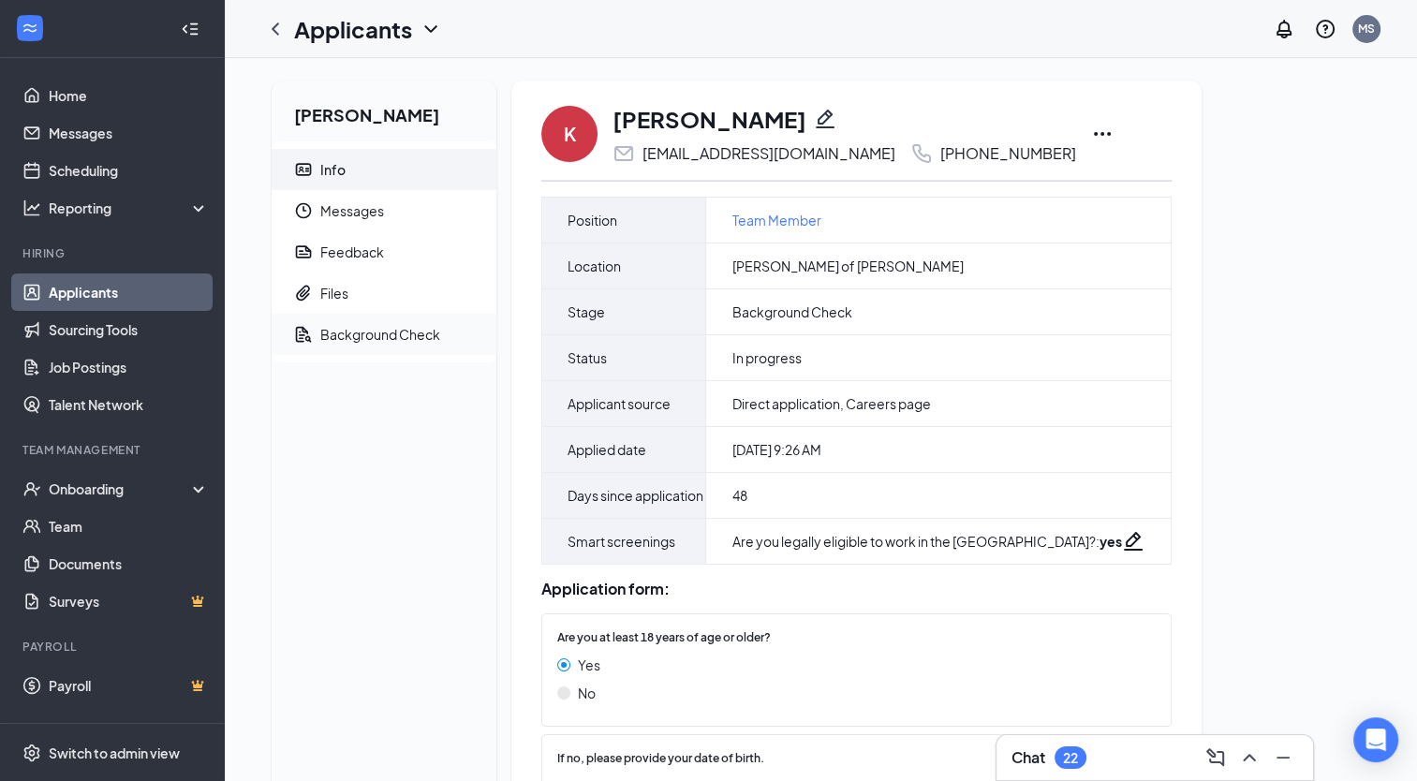
click at [325, 317] on span "Background Check" at bounding box center [400, 334] width 161 height 41
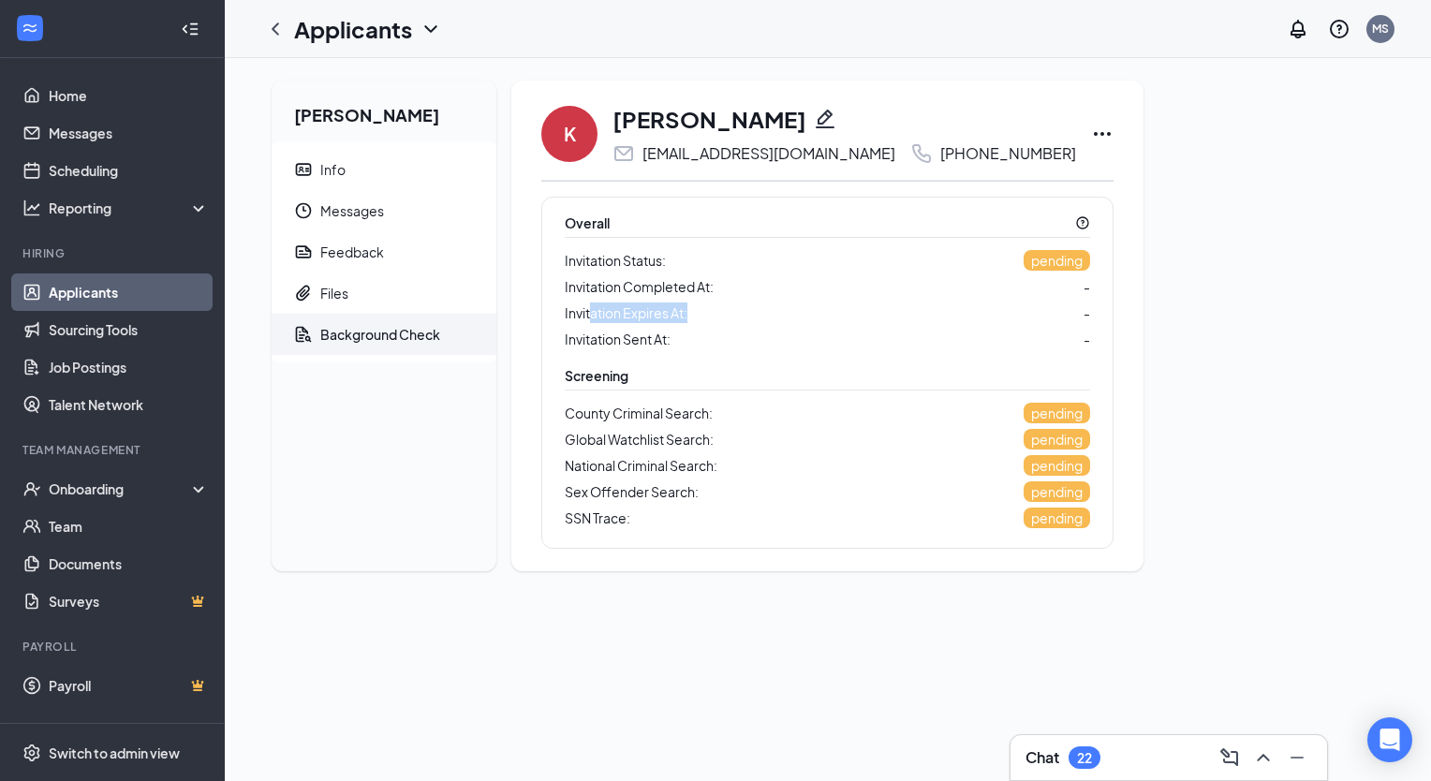
drag, startPoint x: 589, startPoint y: 312, endPoint x: 998, endPoint y: 354, distance: 411.5
click at [998, 354] on div "Overall Invitation Status: pending Invitation Completed At: - Invitation Expire…" at bounding box center [827, 373] width 572 height 352
drag, startPoint x: 998, startPoint y: 354, endPoint x: 886, endPoint y: 341, distance: 113.2
click at [886, 341] on div "Invitation Sent At: -" at bounding box center [827, 339] width 525 height 22
click at [577, 324] on div "Invitation Status: pending Invitation Completed At: - Invitation Expires At: - …" at bounding box center [827, 299] width 525 height 101
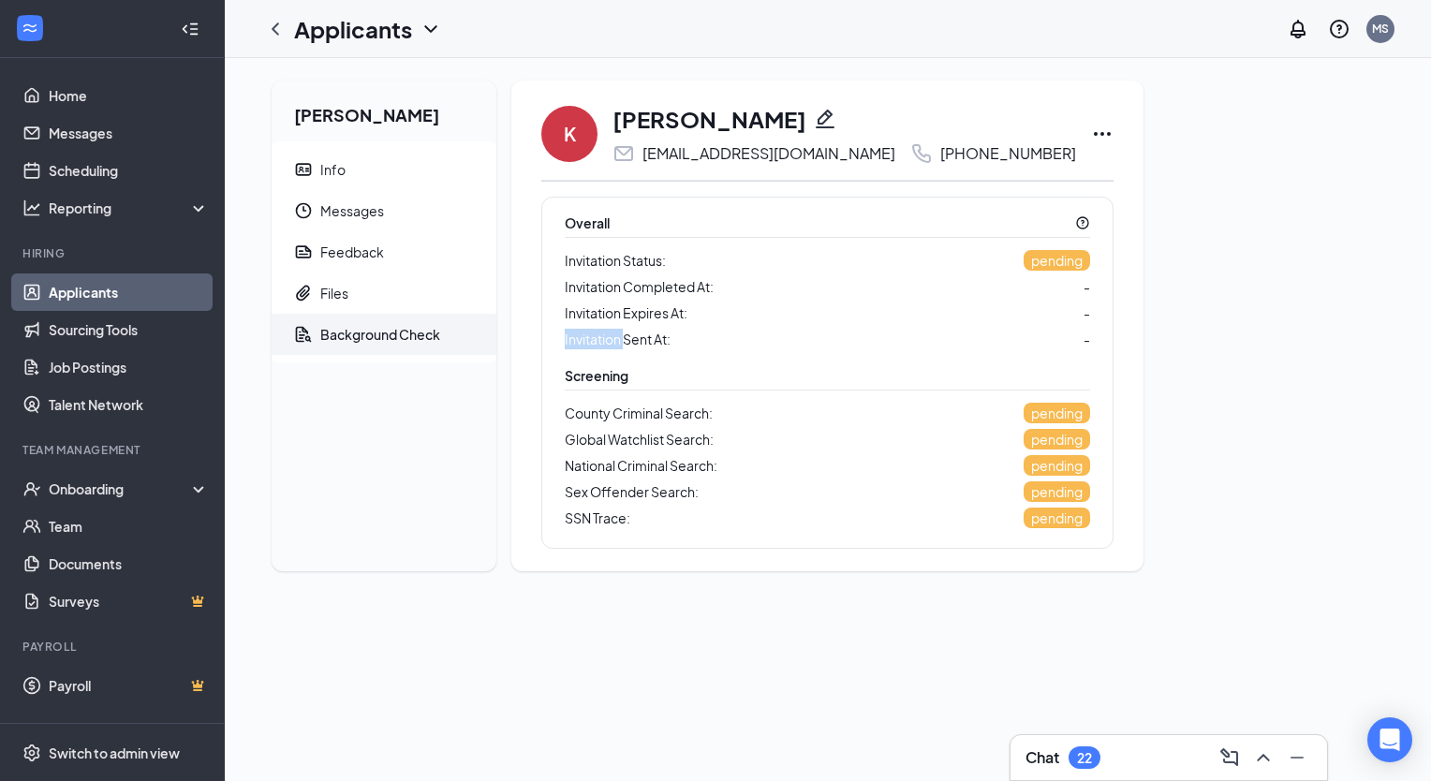
click at [577, 324] on div "Invitation Status: pending Invitation Completed At: - Invitation Expires At: - …" at bounding box center [827, 299] width 525 height 101
drag, startPoint x: 1022, startPoint y: 343, endPoint x: 588, endPoint y: 339, distance: 433.7
click at [588, 339] on div "Overall Invitation Status: pending Invitation Completed At: - Invitation Expire…" at bounding box center [827, 373] width 572 height 352
click at [588, 339] on span "Invitation Sent At:" at bounding box center [618, 339] width 106 height 21
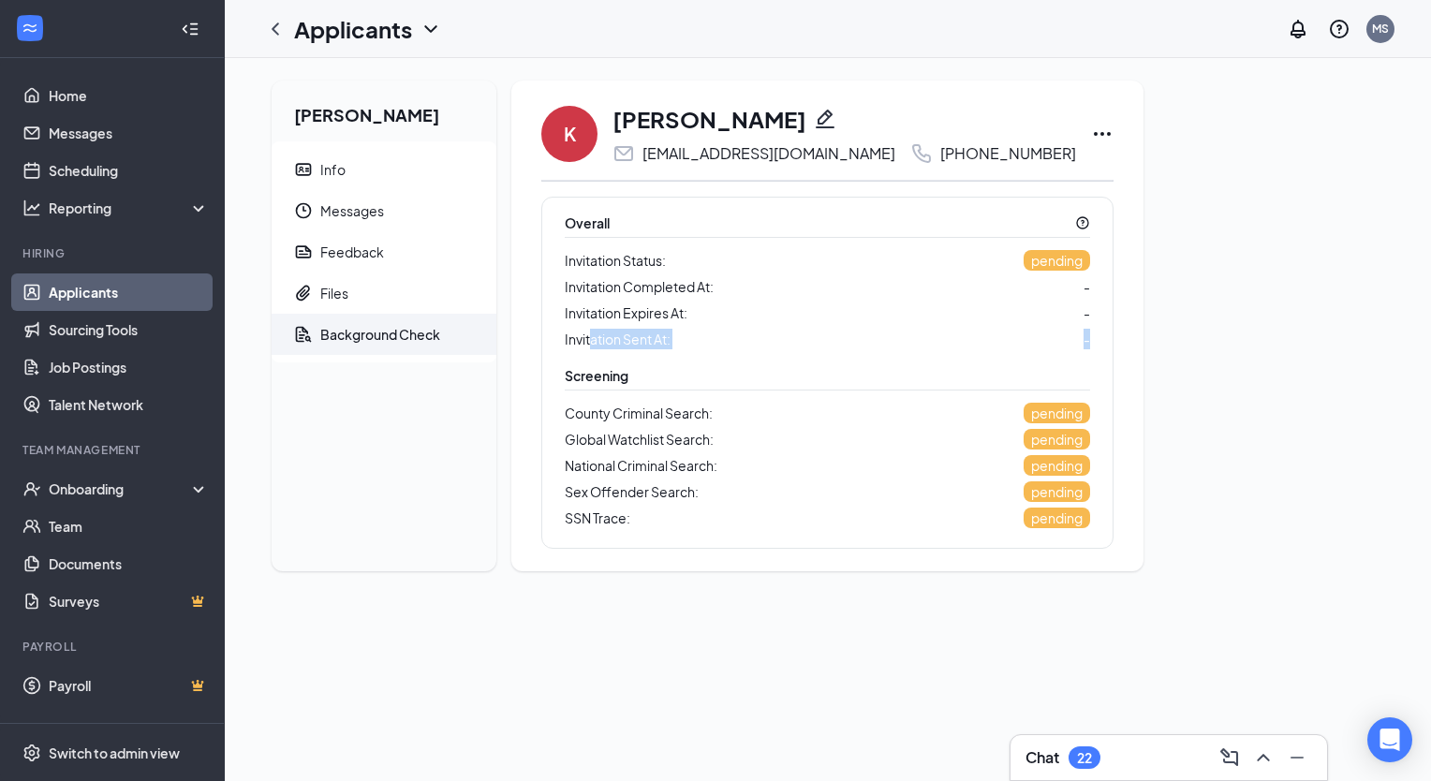
click at [900, 333] on div "Invitation Sent At: -" at bounding box center [827, 339] width 525 height 22
click at [1094, 134] on icon "Ellipses" at bounding box center [1102, 134] width 17 height 4
click at [722, 418] on div "County Criminal Search: pending" at bounding box center [827, 413] width 525 height 22
click at [1061, 759] on div "Chat 22" at bounding box center [1063, 757] width 75 height 22
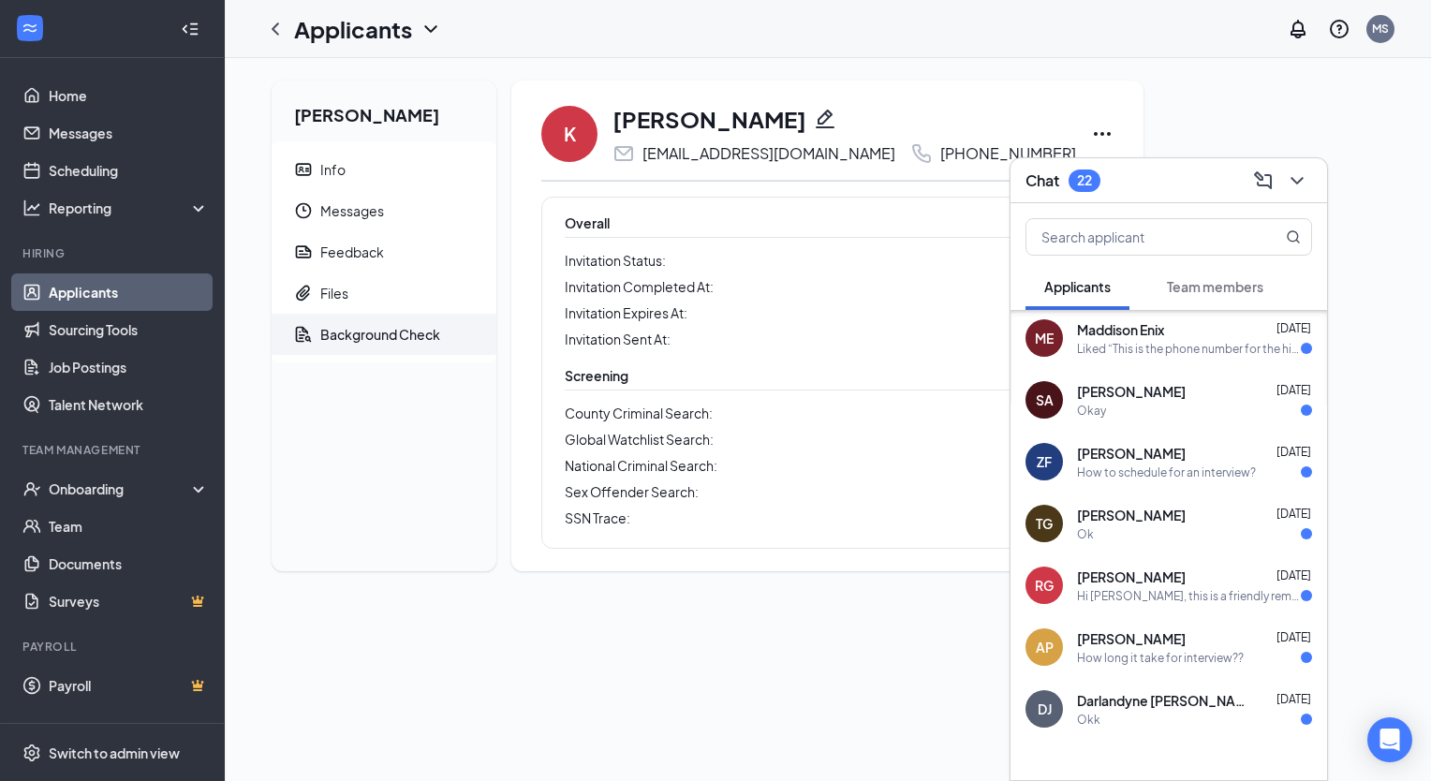
scroll to position [195, 0]
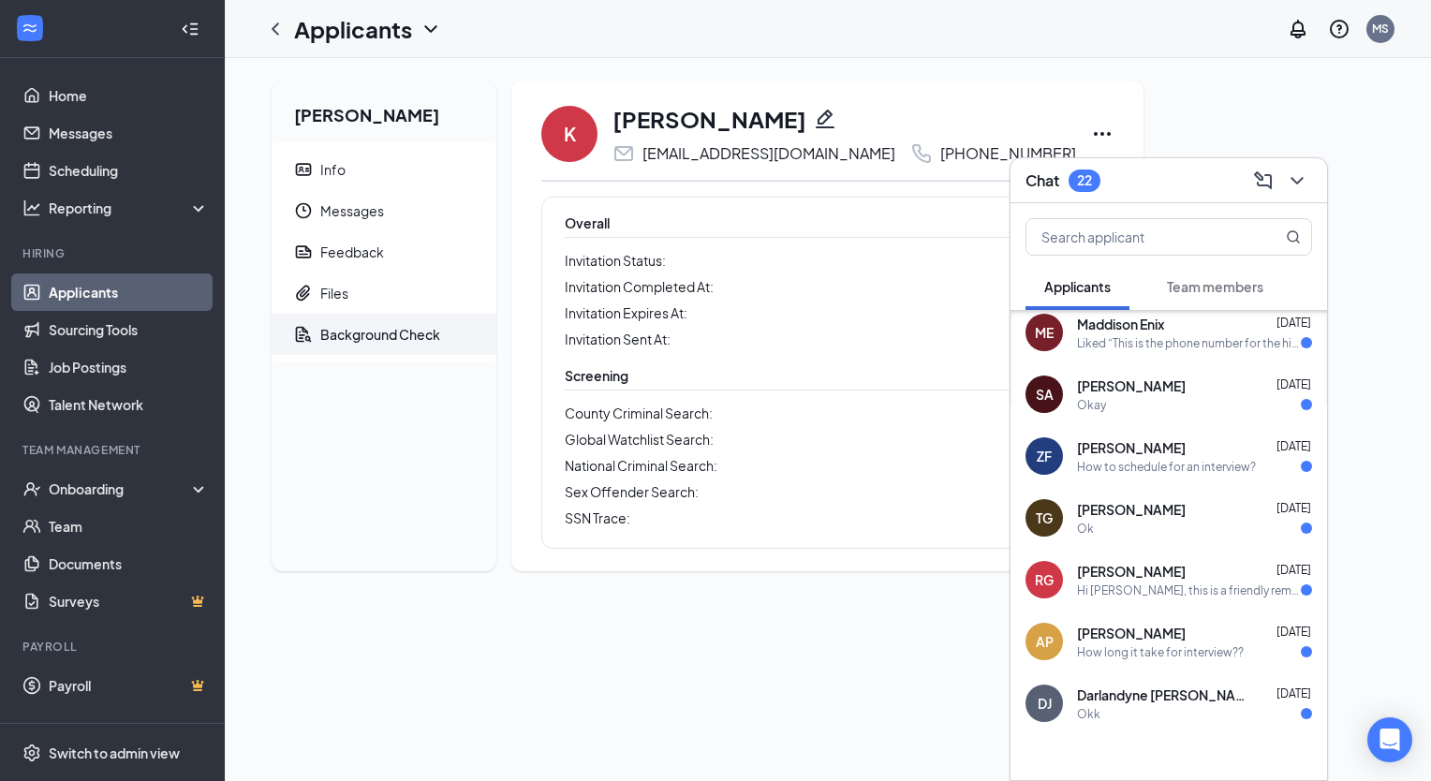
click at [1201, 184] on div "Chat 22" at bounding box center [1169, 180] width 287 height 29
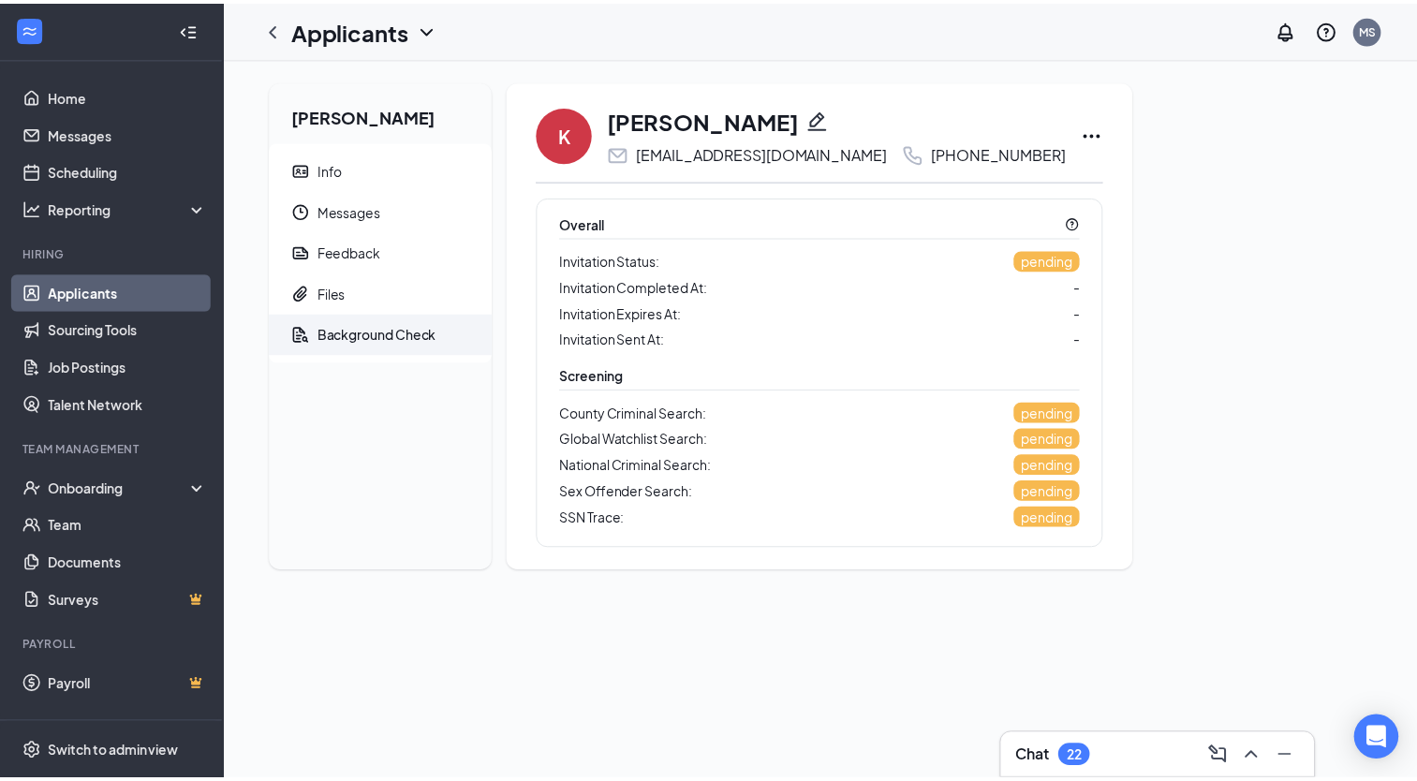
scroll to position [0, 0]
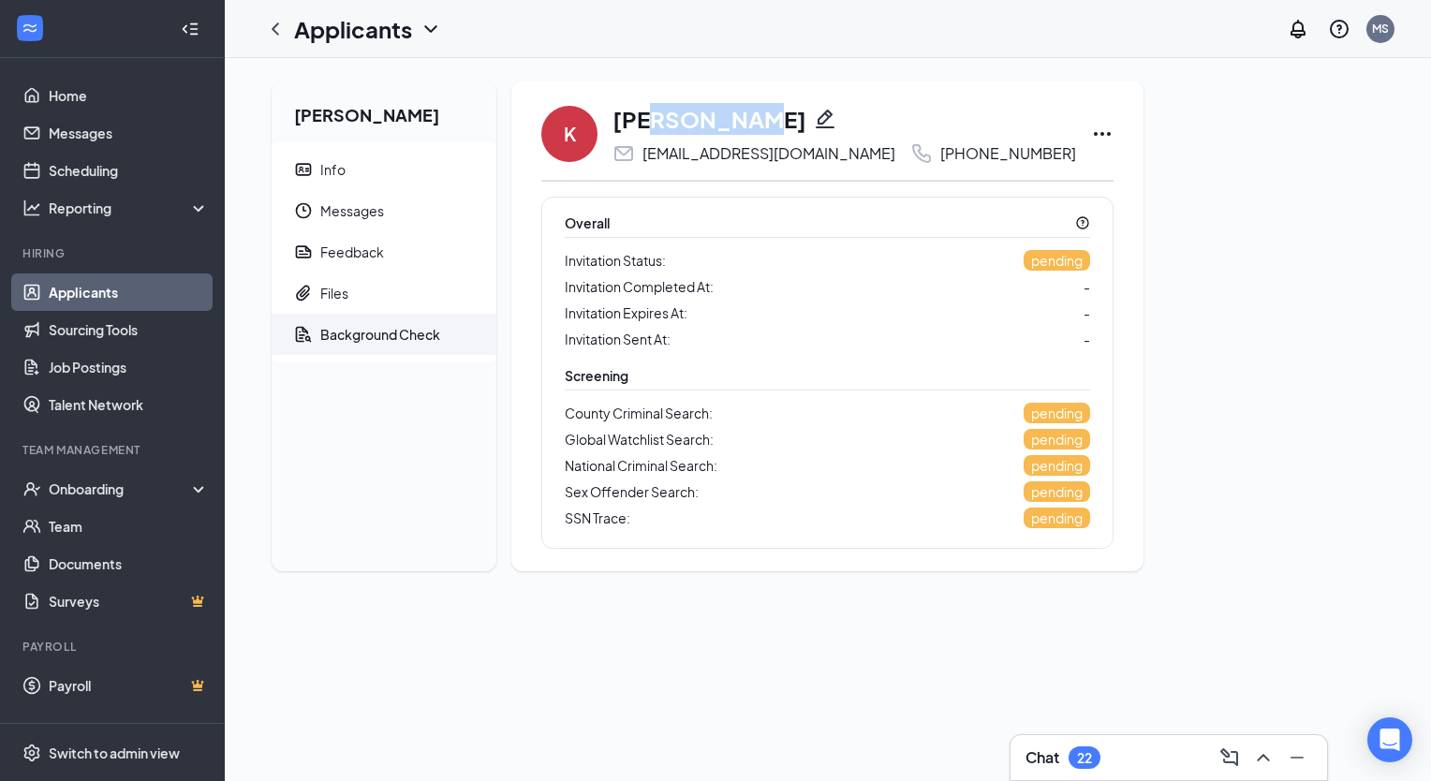
drag, startPoint x: 647, startPoint y: 127, endPoint x: 734, endPoint y: 120, distance: 87.4
click at [734, 120] on h1 "[PERSON_NAME]" at bounding box center [710, 119] width 194 height 32
drag, startPoint x: 734, startPoint y: 120, endPoint x: 651, endPoint y: 123, distance: 83.4
click at [651, 123] on h1 "[PERSON_NAME]" at bounding box center [710, 119] width 194 height 32
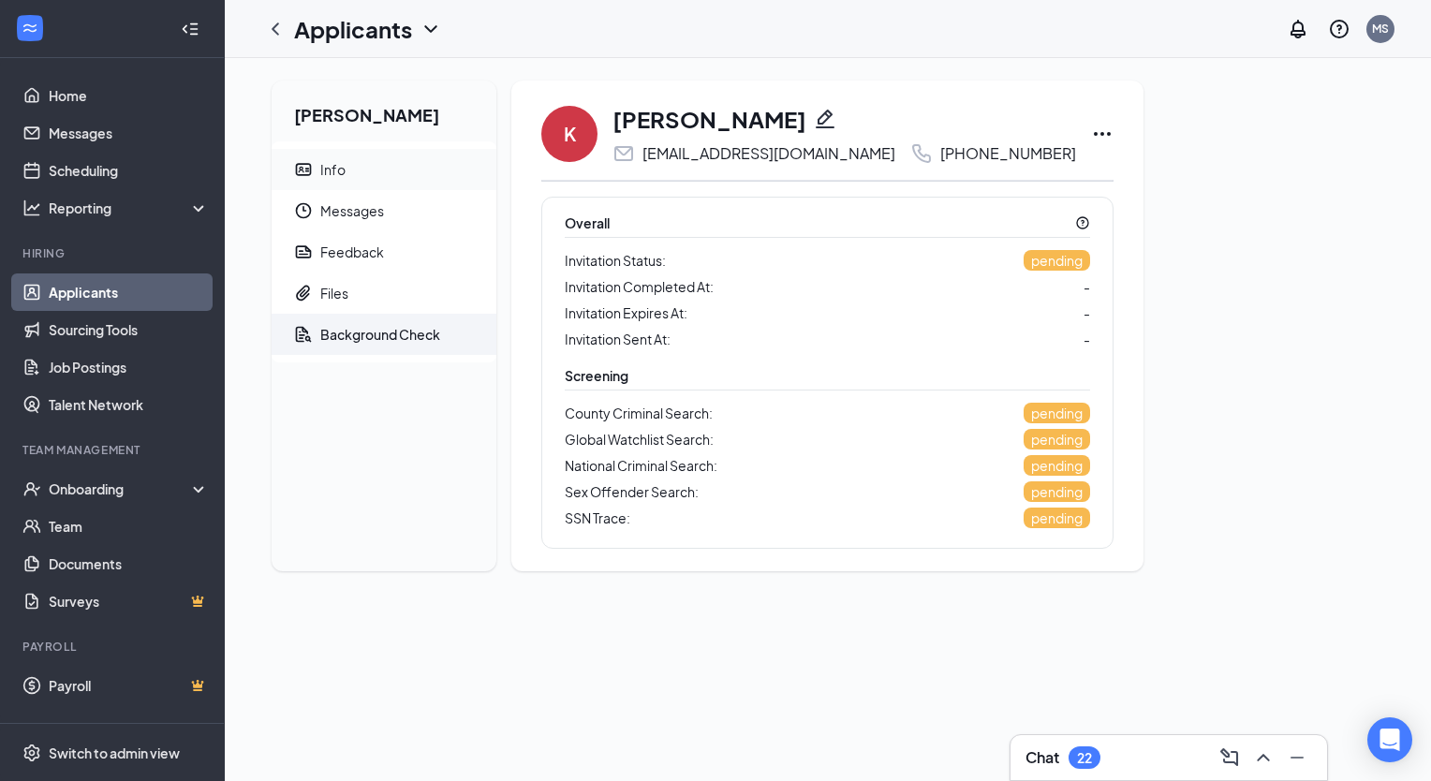
click at [390, 163] on span "Info" at bounding box center [400, 169] width 161 height 41
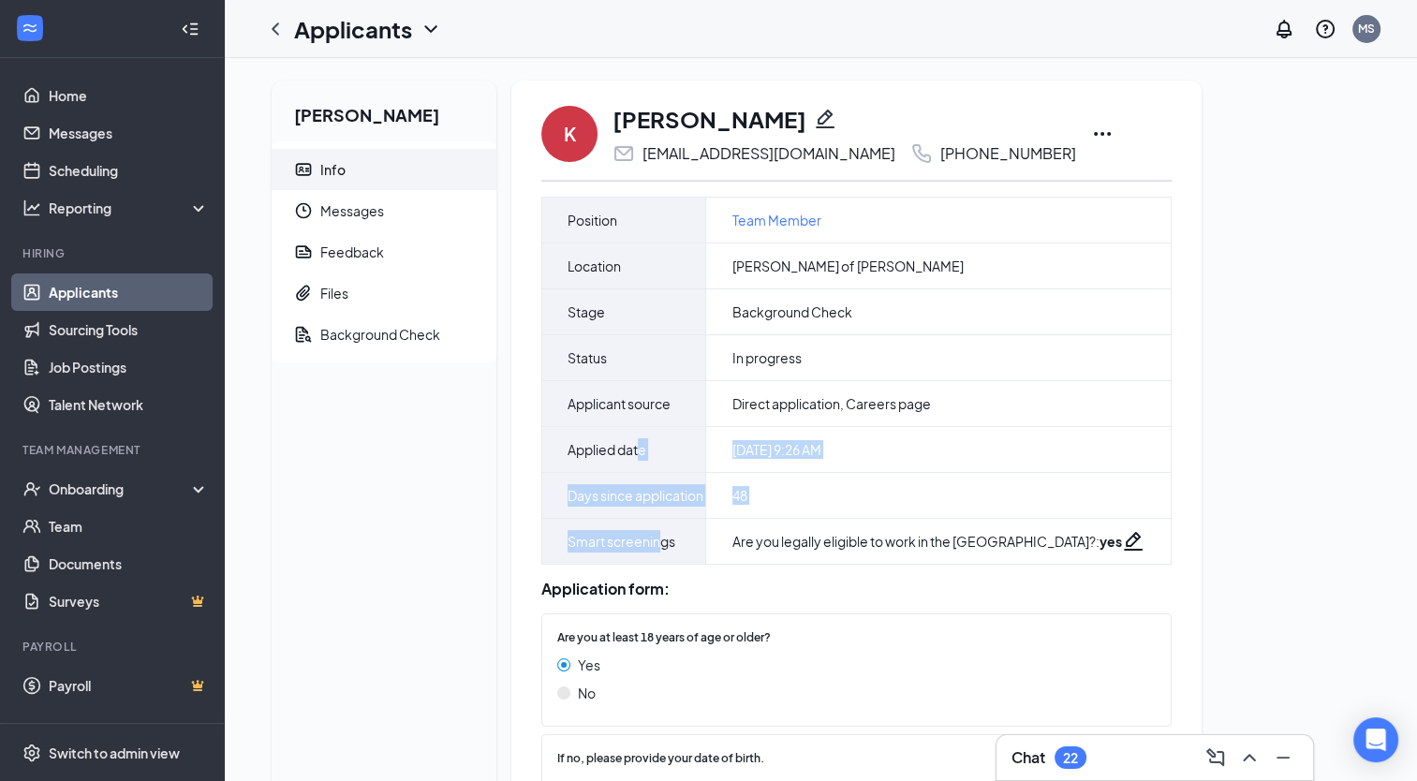
drag, startPoint x: 641, startPoint y: 463, endPoint x: 658, endPoint y: 590, distance: 128.6
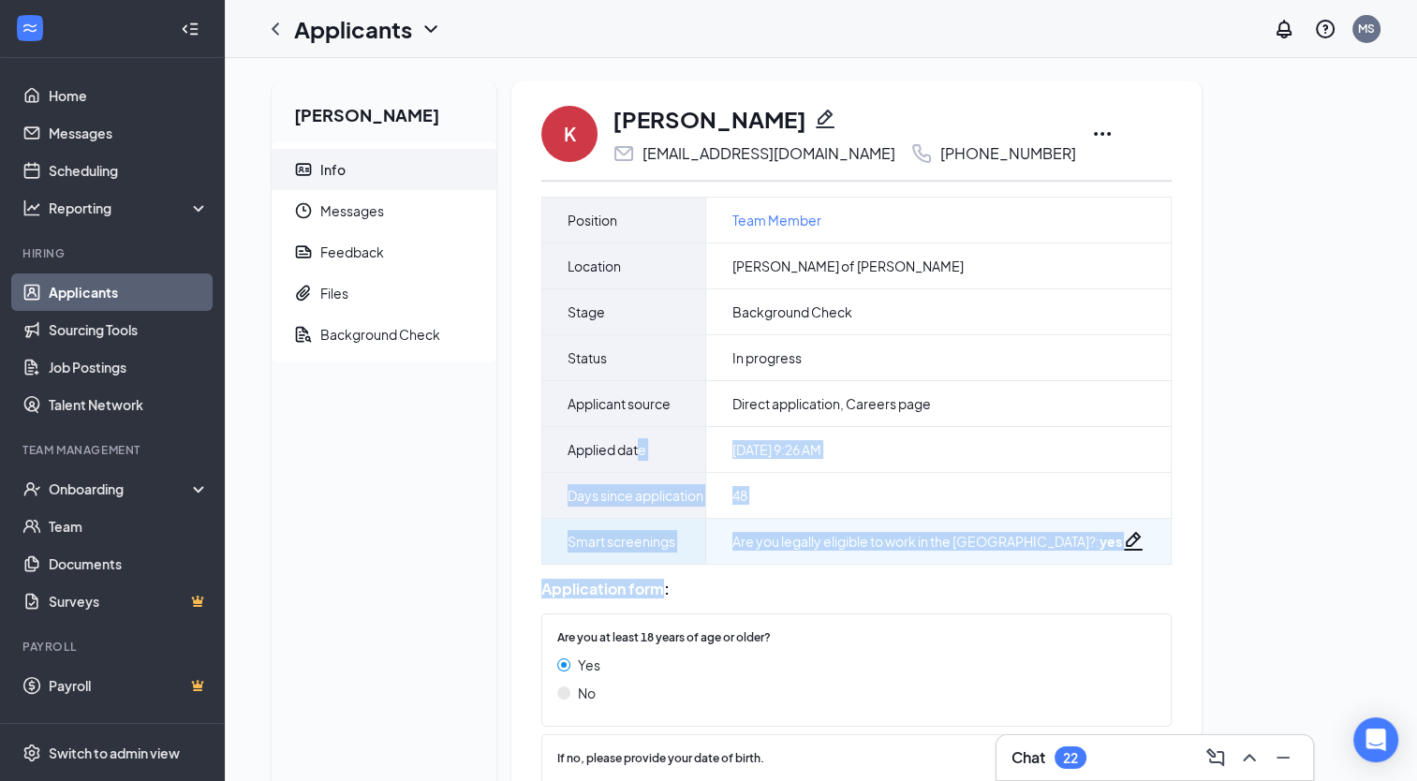
drag, startPoint x: 658, startPoint y: 590, endPoint x: 614, endPoint y: 576, distance: 46.2
click at [614, 564] on div "Smart screenings" at bounding box center [624, 541] width 164 height 45
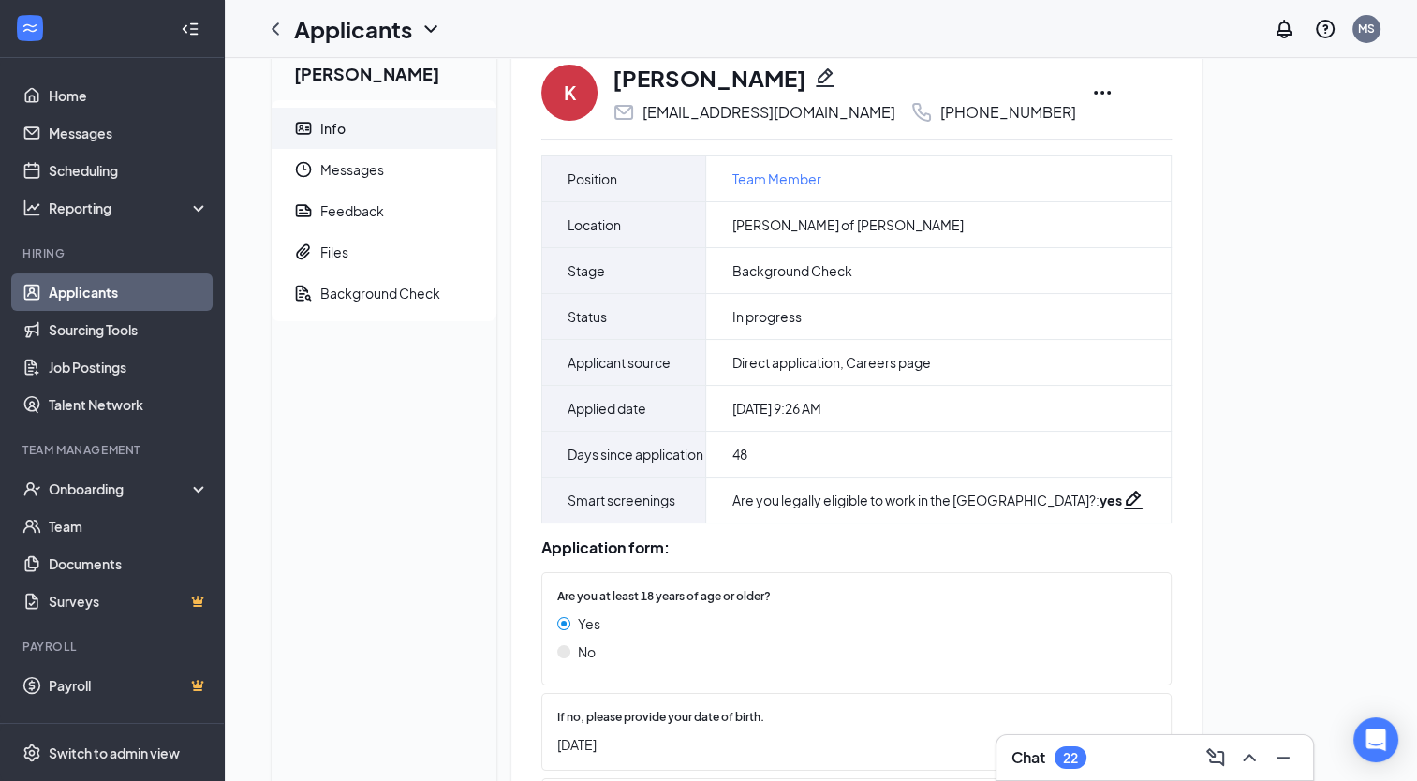
click at [522, 405] on div "K [PERSON_NAME] [EMAIL_ADDRESS][DOMAIN_NAME] [PHONE_NUMBER] [PERSON_NAME] as hi…" at bounding box center [856, 785] width 690 height 1493
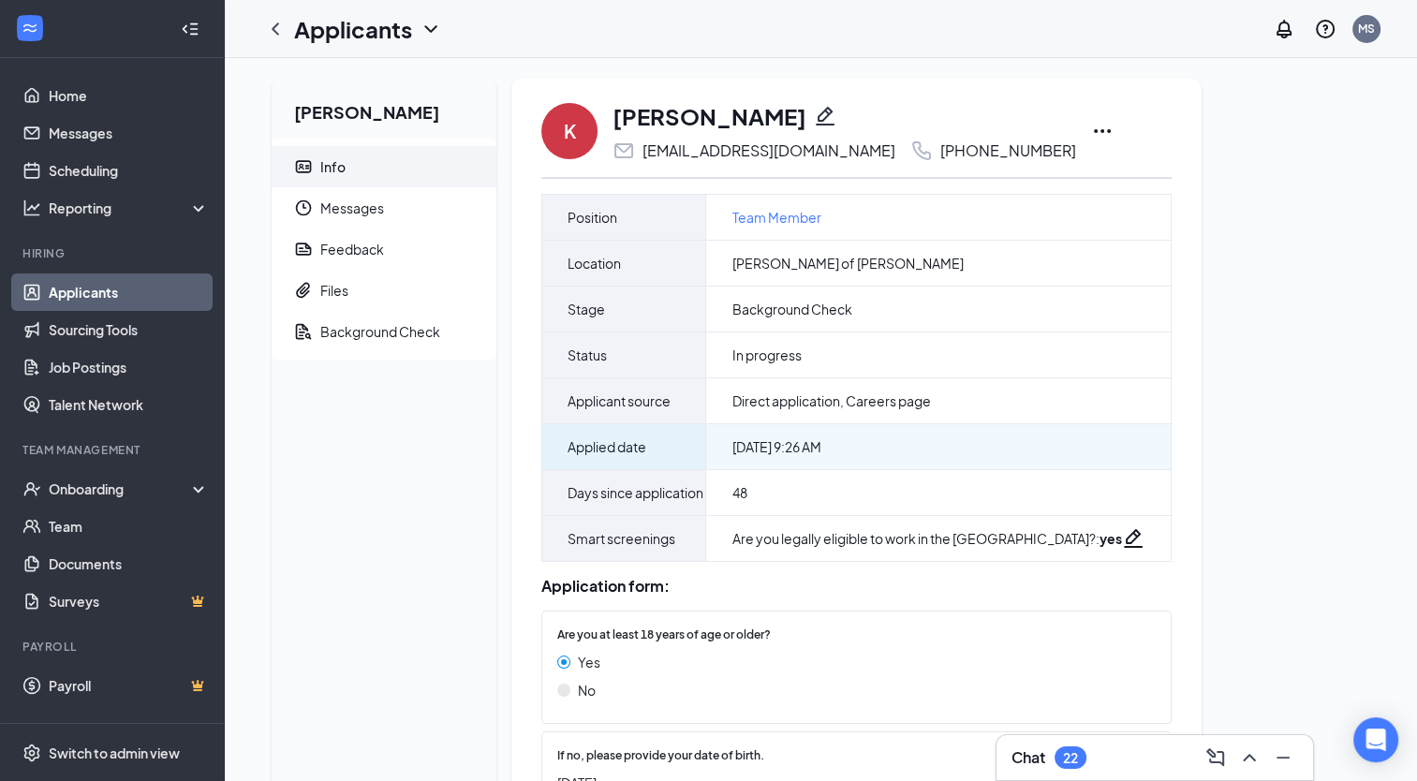
scroll to position [56, 0]
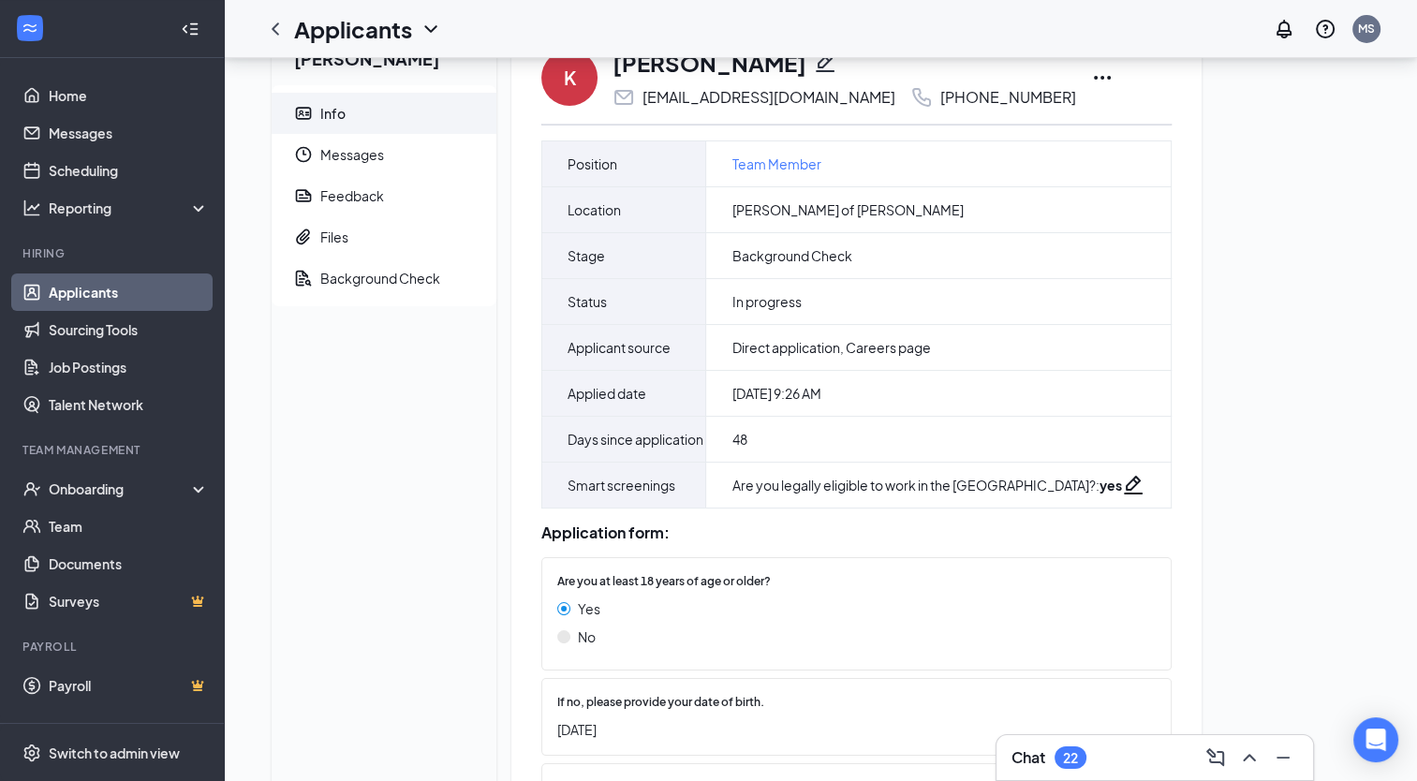
click at [1091, 81] on icon "Ellipses" at bounding box center [1102, 77] width 22 height 22
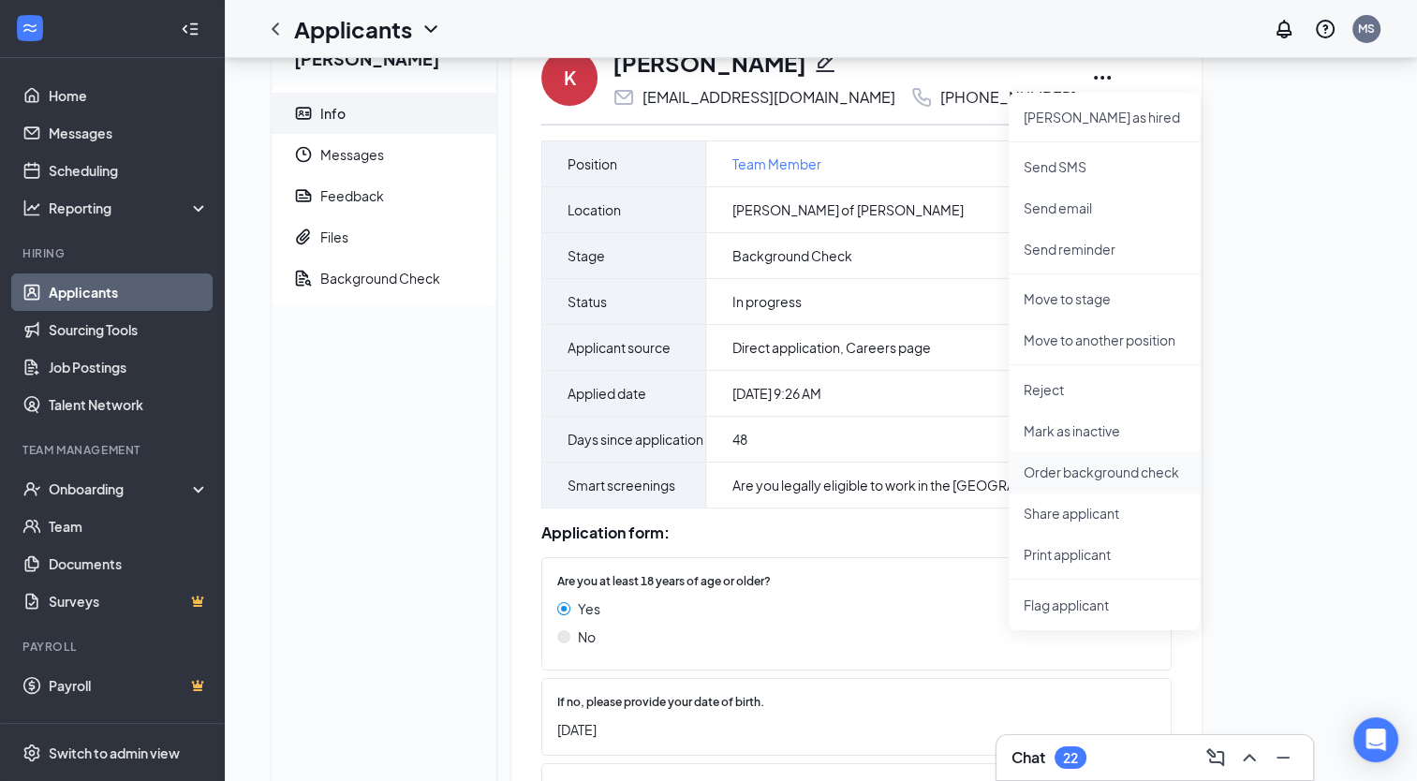
click at [1079, 465] on p "Order background check" at bounding box center [1104, 472] width 161 height 19
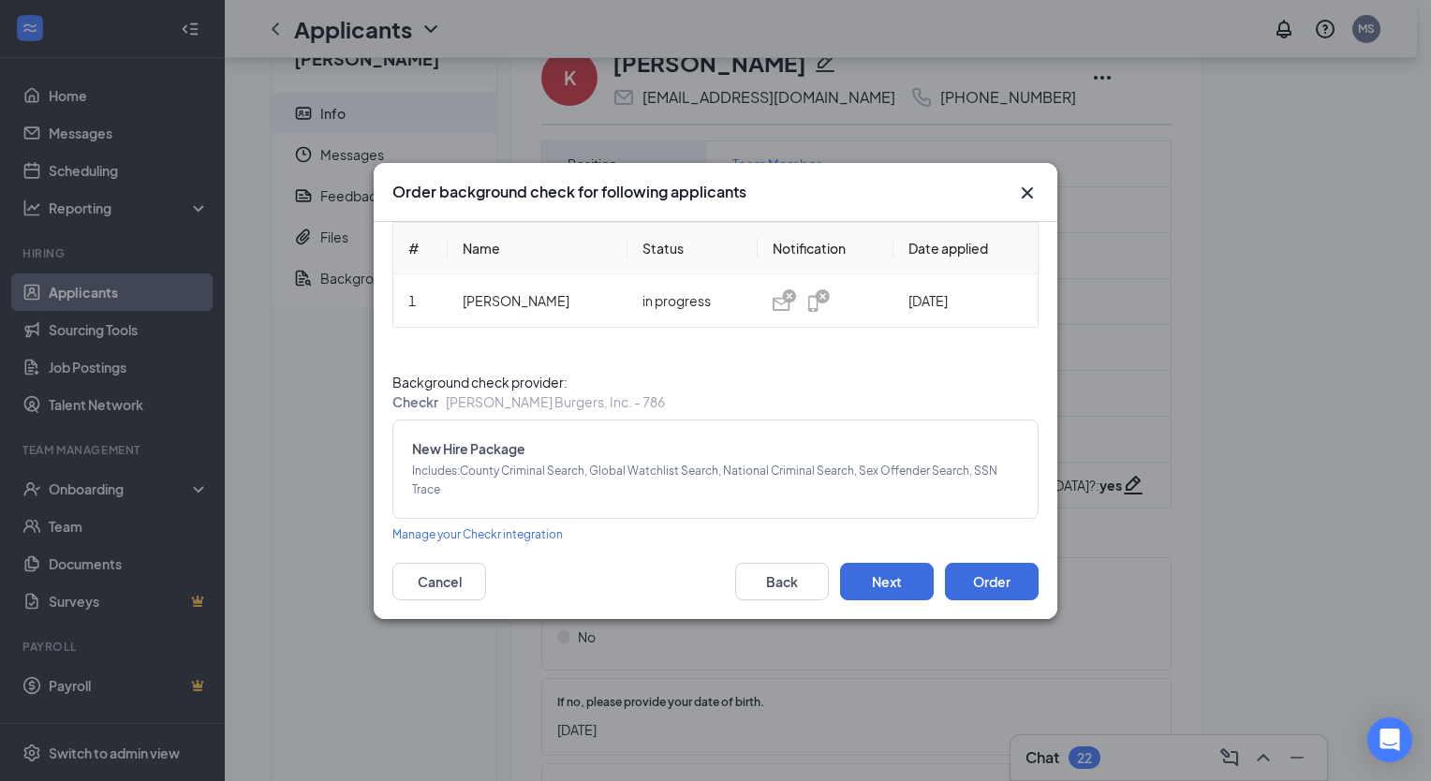
click at [1021, 198] on icon "Cross" at bounding box center [1027, 193] width 22 height 22
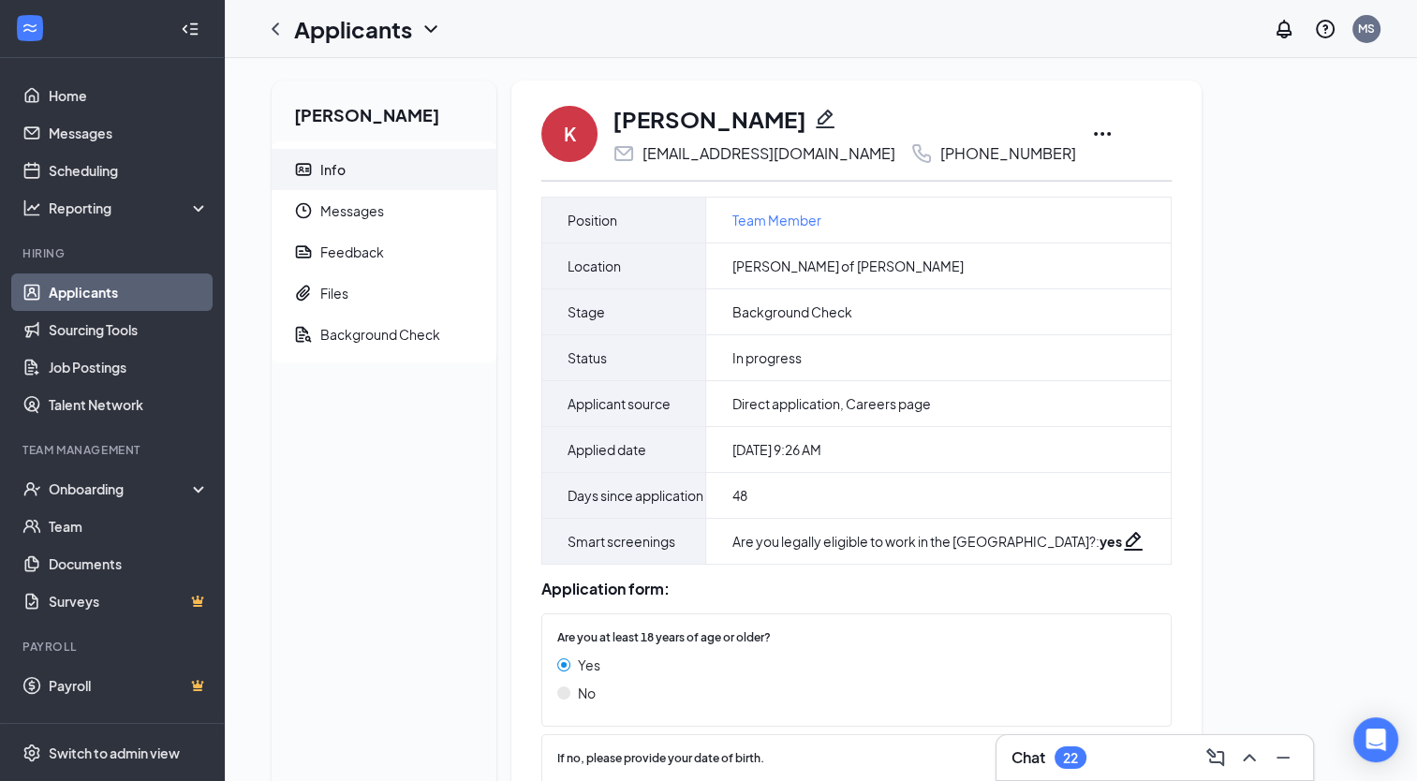
click at [422, 344] on span "Background Check" at bounding box center [400, 334] width 161 height 41
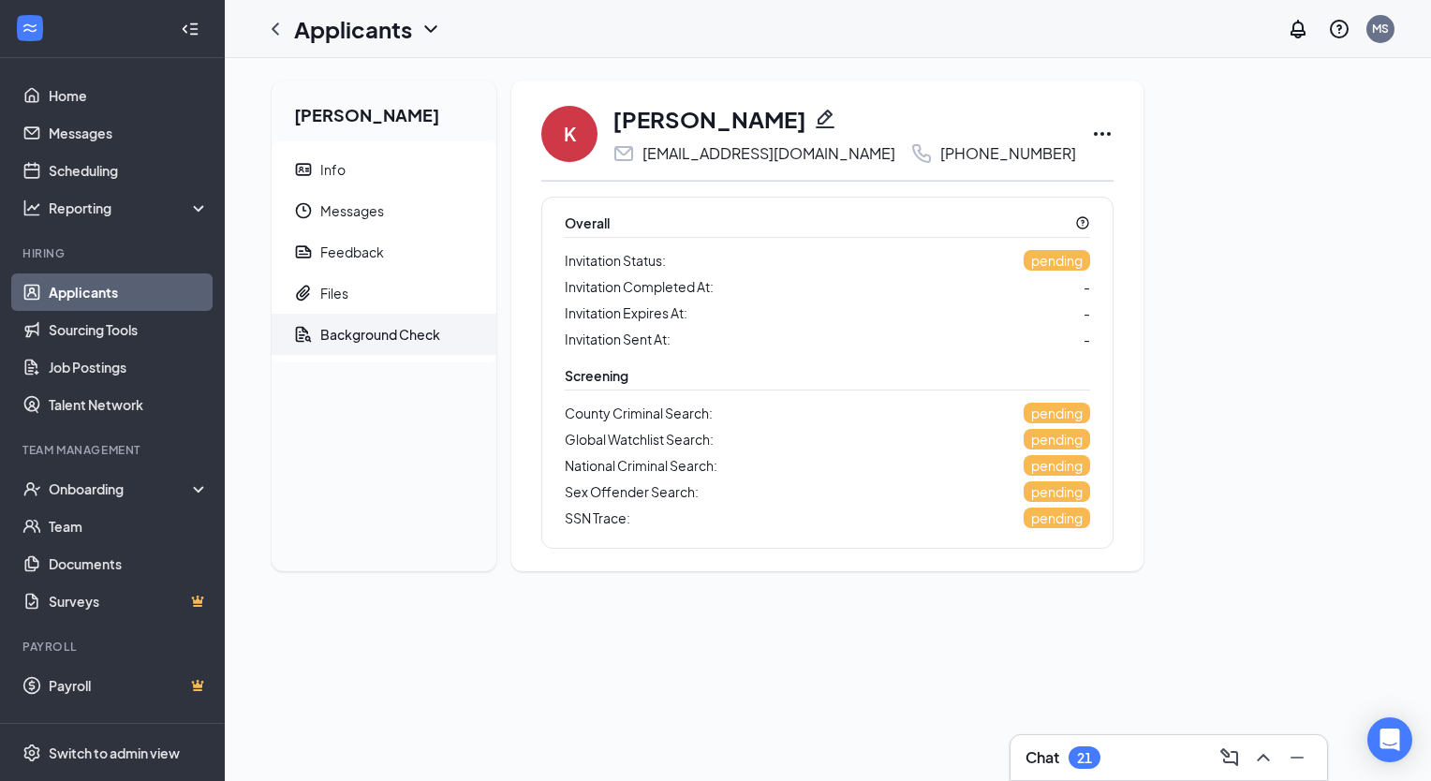
click at [1091, 131] on icon "Ellipses" at bounding box center [1102, 134] width 22 height 22
click at [412, 222] on span "Messages" at bounding box center [400, 210] width 161 height 41
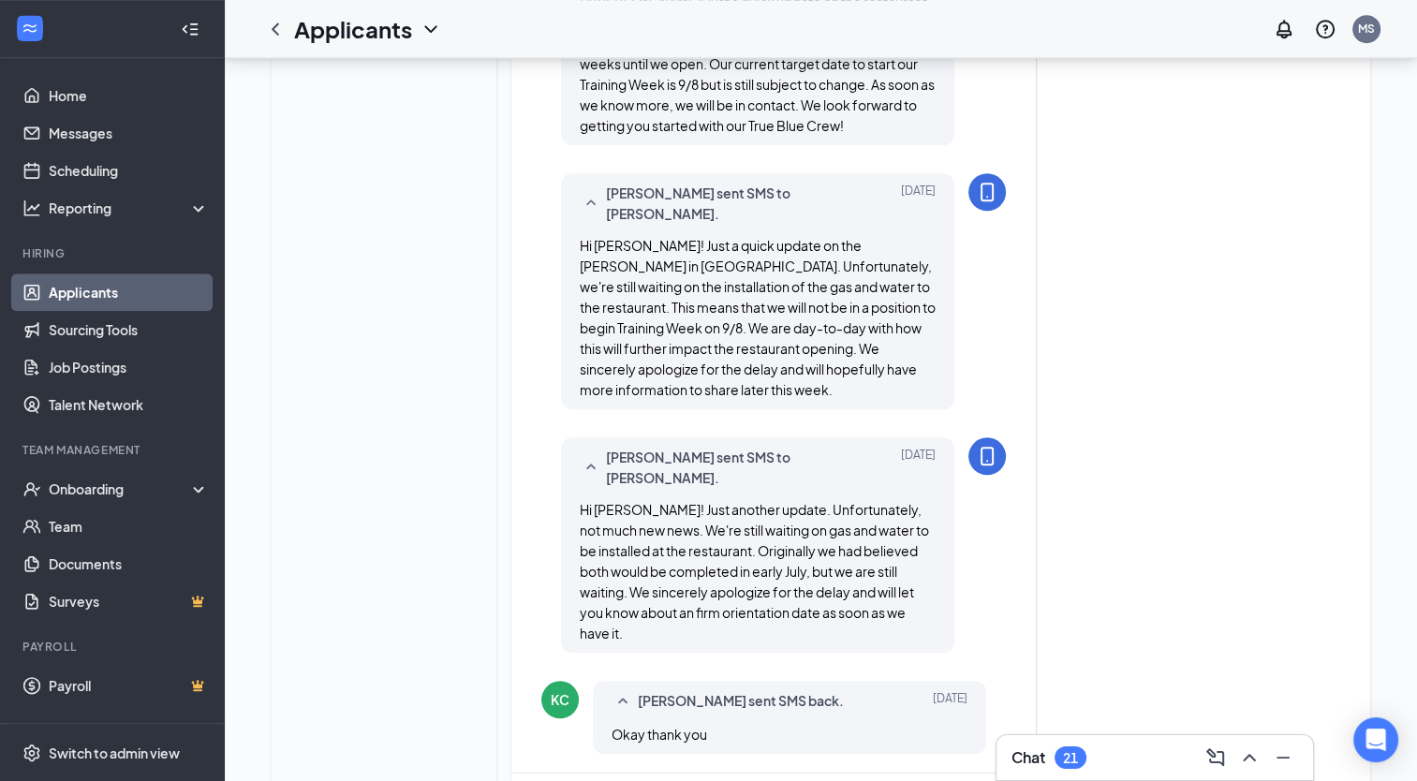
scroll to position [1551, 0]
